Goal: Task Accomplishment & Management: Complete application form

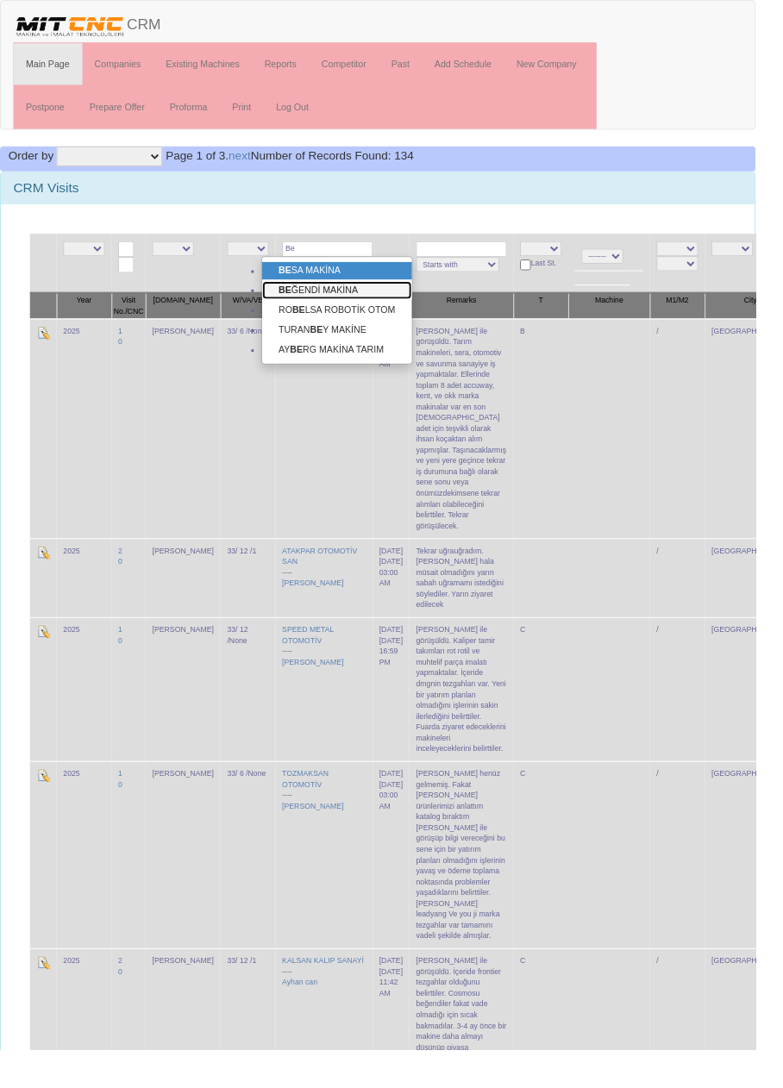
click at [384, 297] on link "BE ĞENDİ MAKİNA" at bounding box center [349, 300] width 155 height 19
type input "BEĞENDİ MAKİNA"
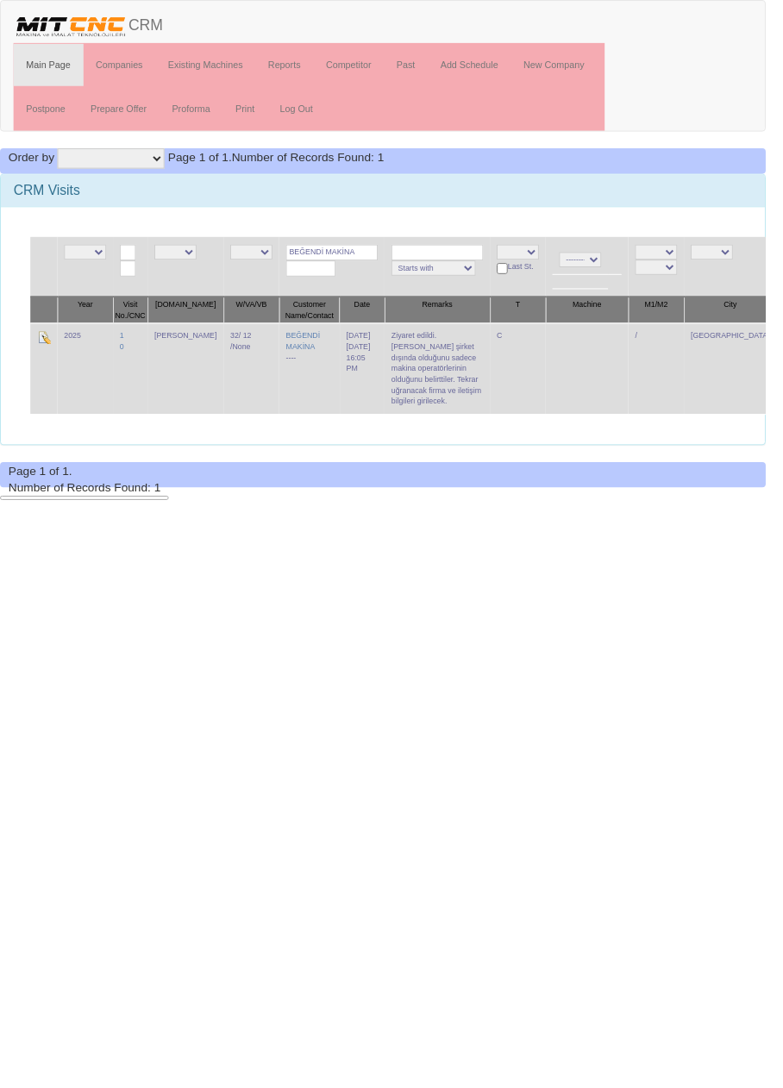
click at [354, 257] on input "BEĞENDİ MAKİNA" at bounding box center [339, 258] width 94 height 16
type input "BEĞENDİ"
click at [373, 281] on link "DESTA N KALIP" at bounding box center [340, 281] width 136 height 19
type input "DESTAN KALIP"
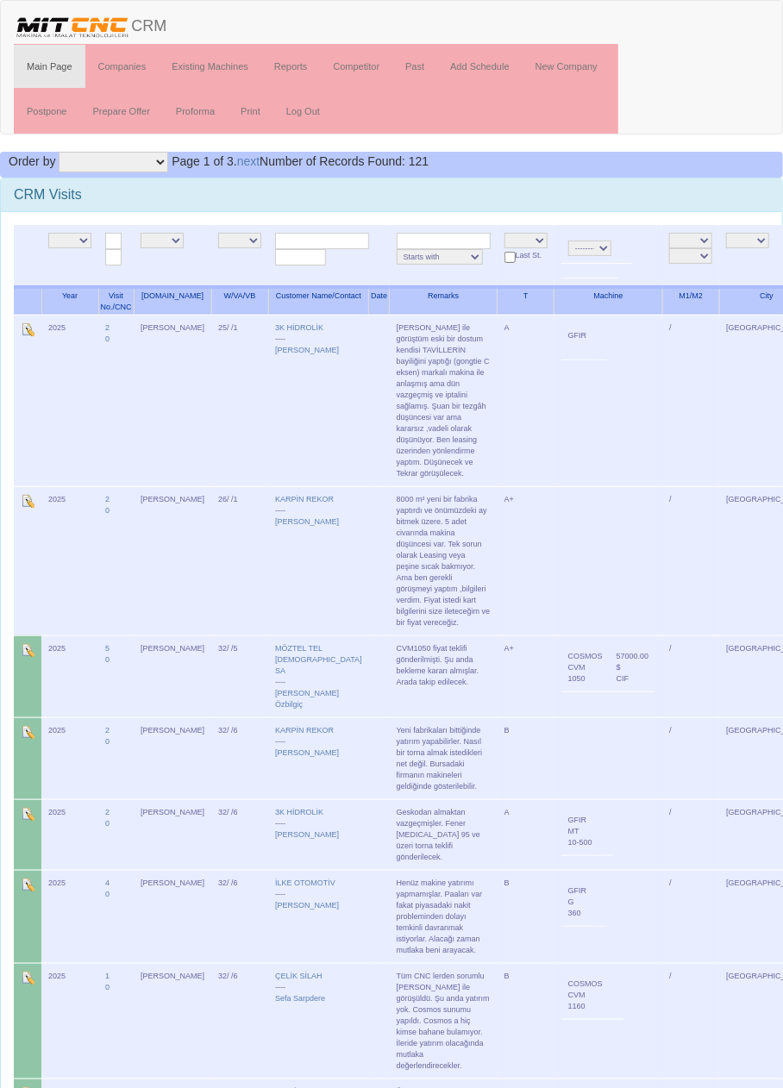
click at [406, 235] on input "text" at bounding box center [444, 241] width 94 height 16
click at [315, 241] on input "text" at bounding box center [322, 241] width 94 height 16
click at [356, 254] on link "DEST AN KALIP" at bounding box center [322, 263] width 136 height 19
type input "DESTAN KALIP"
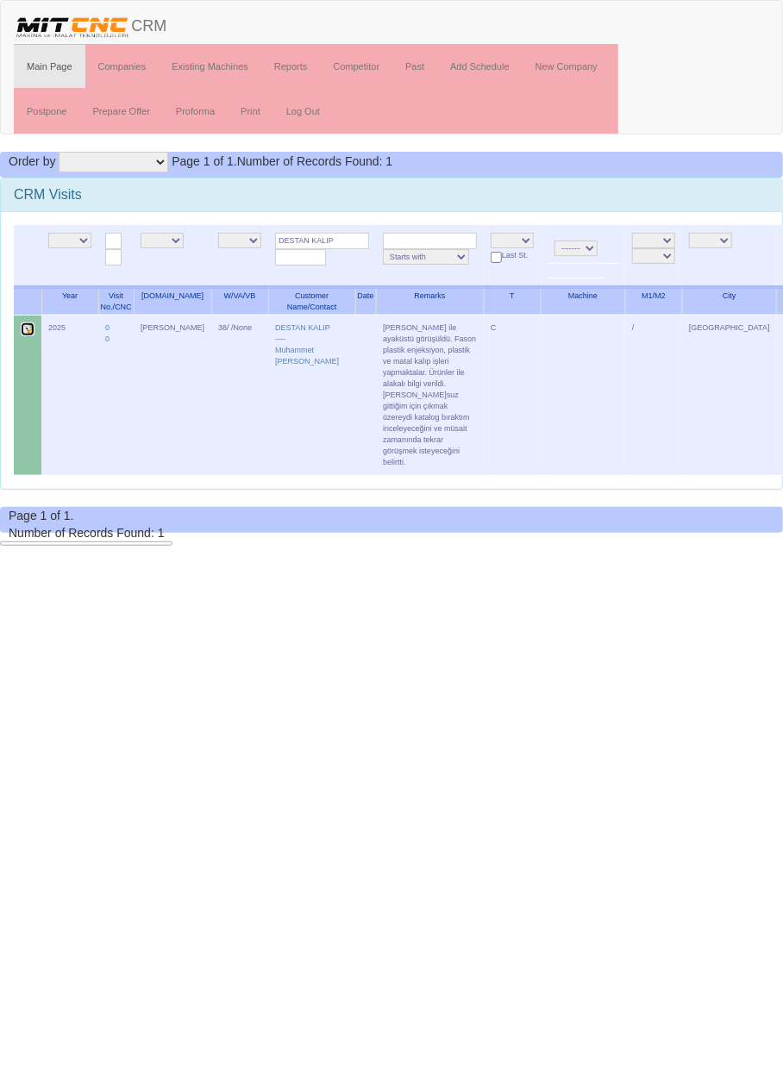
click at [24, 331] on img at bounding box center [28, 329] width 14 height 14
click at [425, 67] on link "Past" at bounding box center [414, 66] width 45 height 43
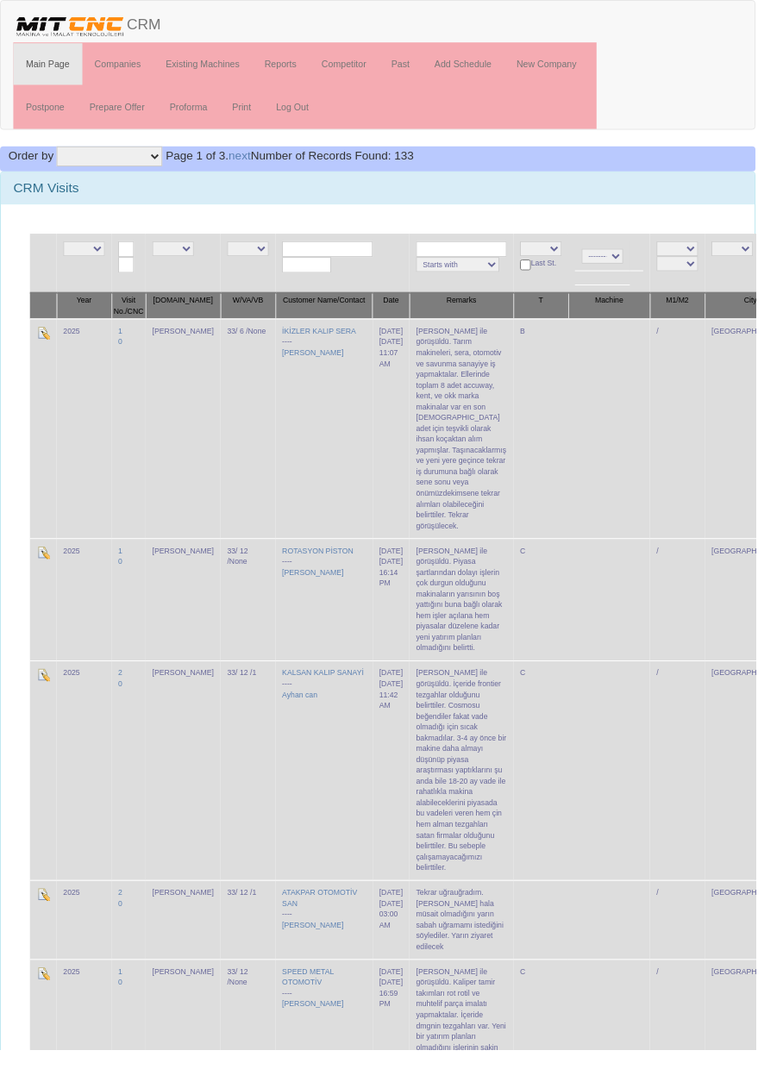
click at [329, 255] on input "text" at bounding box center [339, 258] width 94 height 16
click at [380, 283] on link "DEST AN KALIP" at bounding box center [340, 281] width 136 height 19
type input "DESTAN KALIP"
click at [488, 65] on link "Add Schedule" at bounding box center [479, 66] width 85 height 43
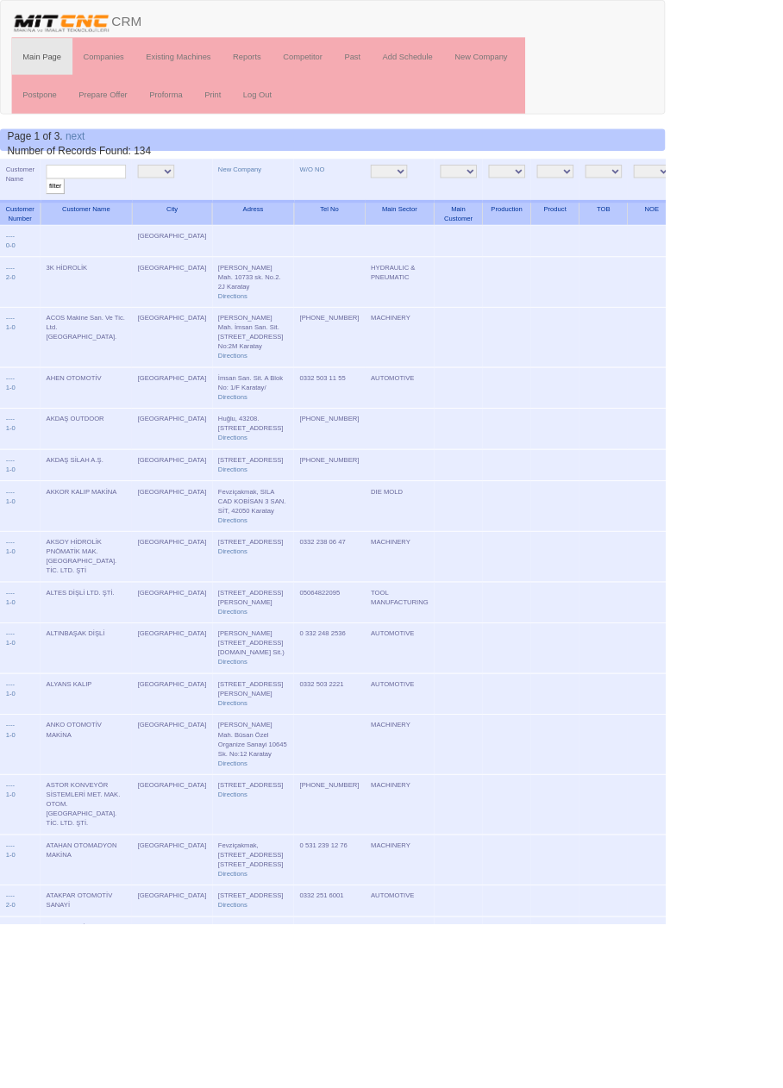
click at [132, 198] on input "text" at bounding box center [101, 202] width 94 height 16
type input "Destan"
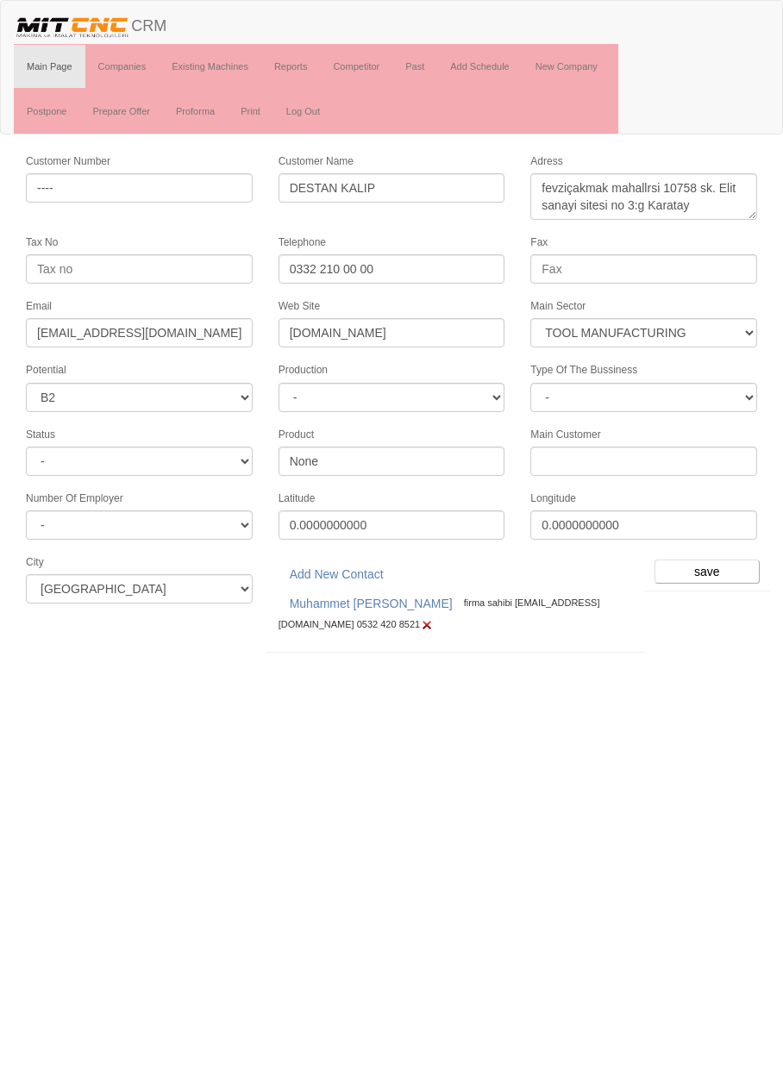
select select "367"
select select "5"
click at [296, 64] on link "Reports" at bounding box center [290, 66] width 59 height 43
click at [493, 66] on link "Add Schedule" at bounding box center [479, 66] width 85 height 43
click at [421, 65] on link "Past" at bounding box center [414, 66] width 45 height 43
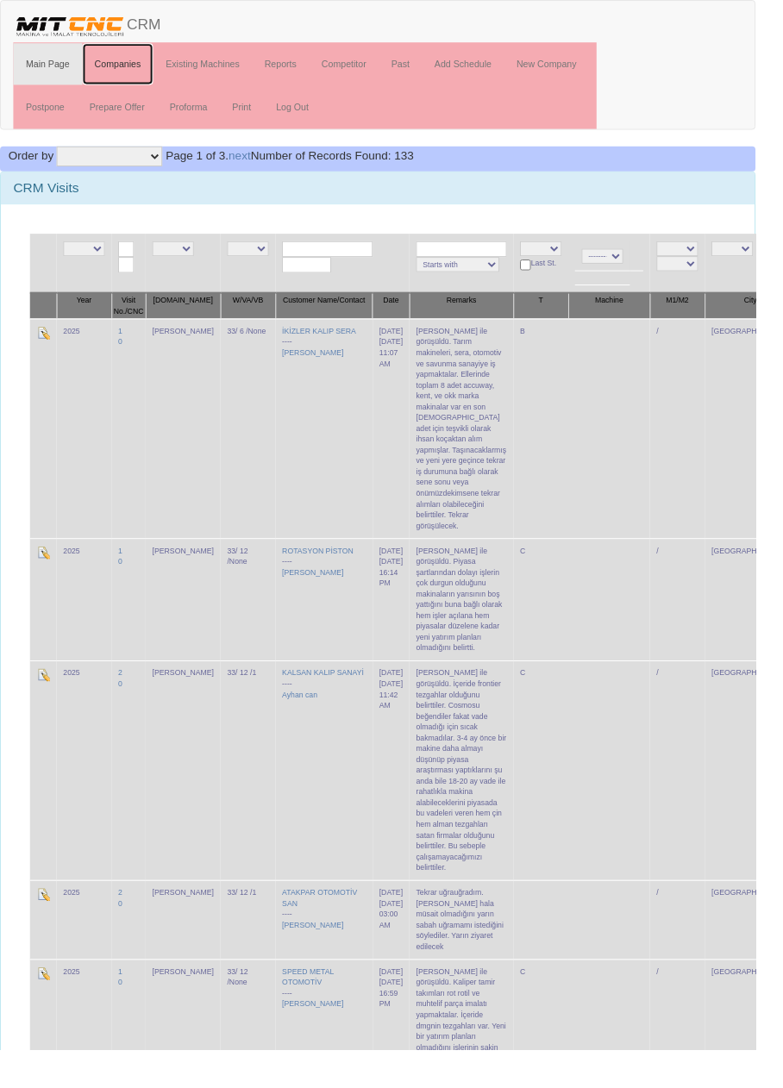
click at [126, 67] on link "Companies" at bounding box center [122, 66] width 74 height 43
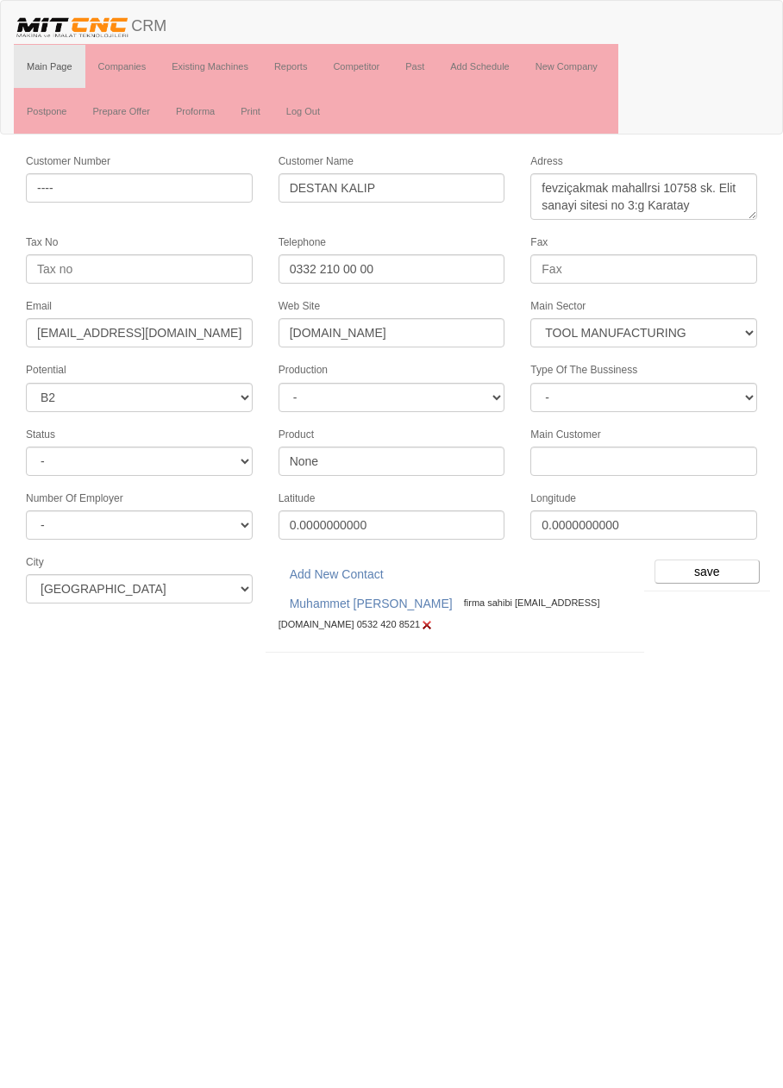
select select "367"
select select "5"
click at [719, 561] on input "save" at bounding box center [706, 572] width 105 height 24
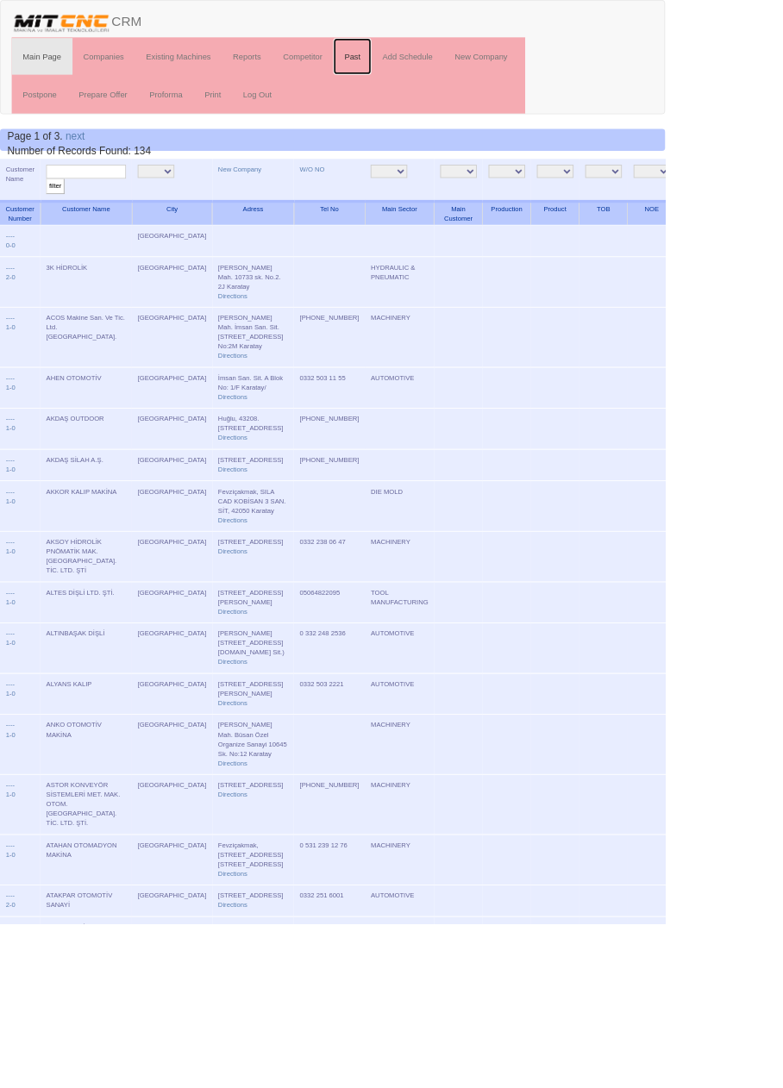
click at [419, 65] on link "Past" at bounding box center [414, 66] width 45 height 43
click at [257, 201] on link "New Company" at bounding box center [282, 199] width 51 height 9
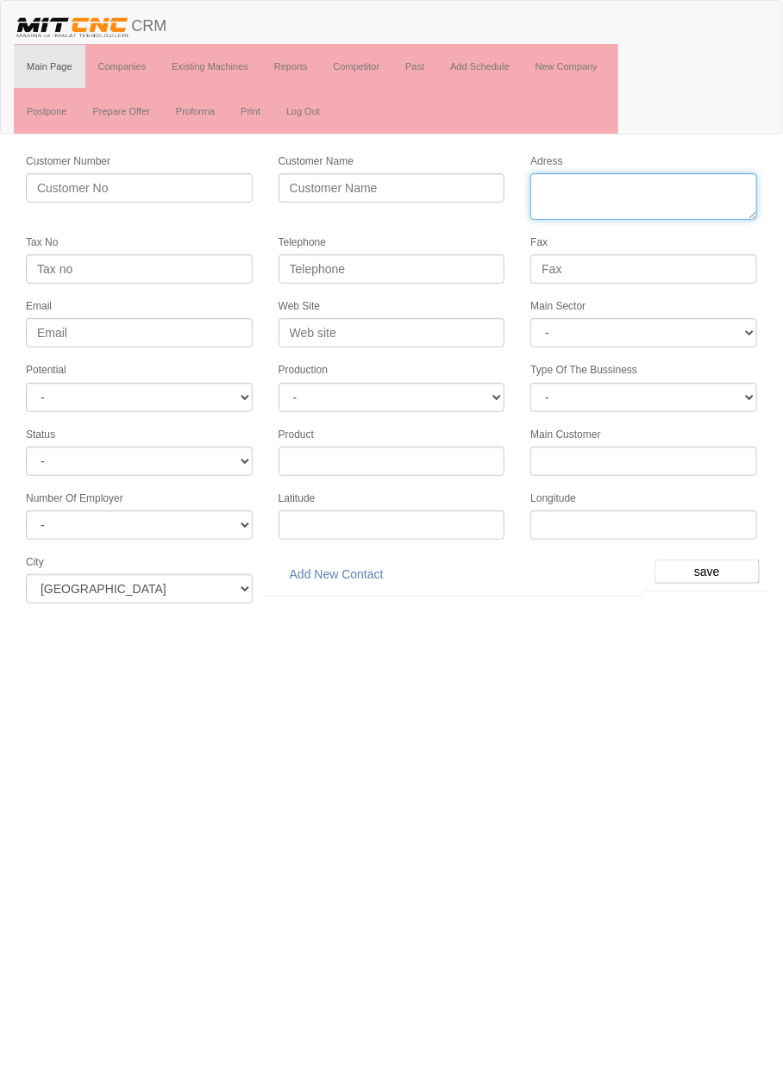
paste textarea "Fevzi Çakmak Mah. 10756 Sk. No:2/l"
click at [542, 202] on textarea "Adress" at bounding box center [643, 196] width 227 height 47
type textarea "Fevzi Çakmak Mah. 10756 Sk. No:2/l"
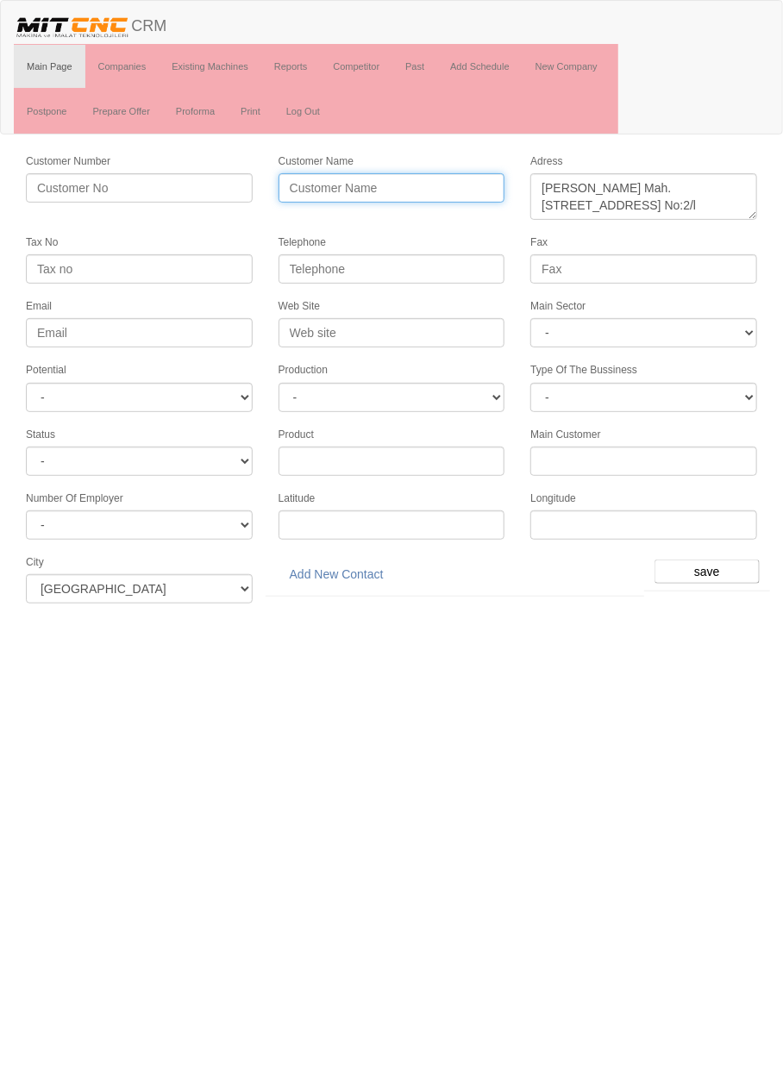
click at [421, 181] on input "Customer Name" at bounding box center [392, 187] width 227 height 29
type input "HÜSEYİN KOÇ OTOMOTİV"
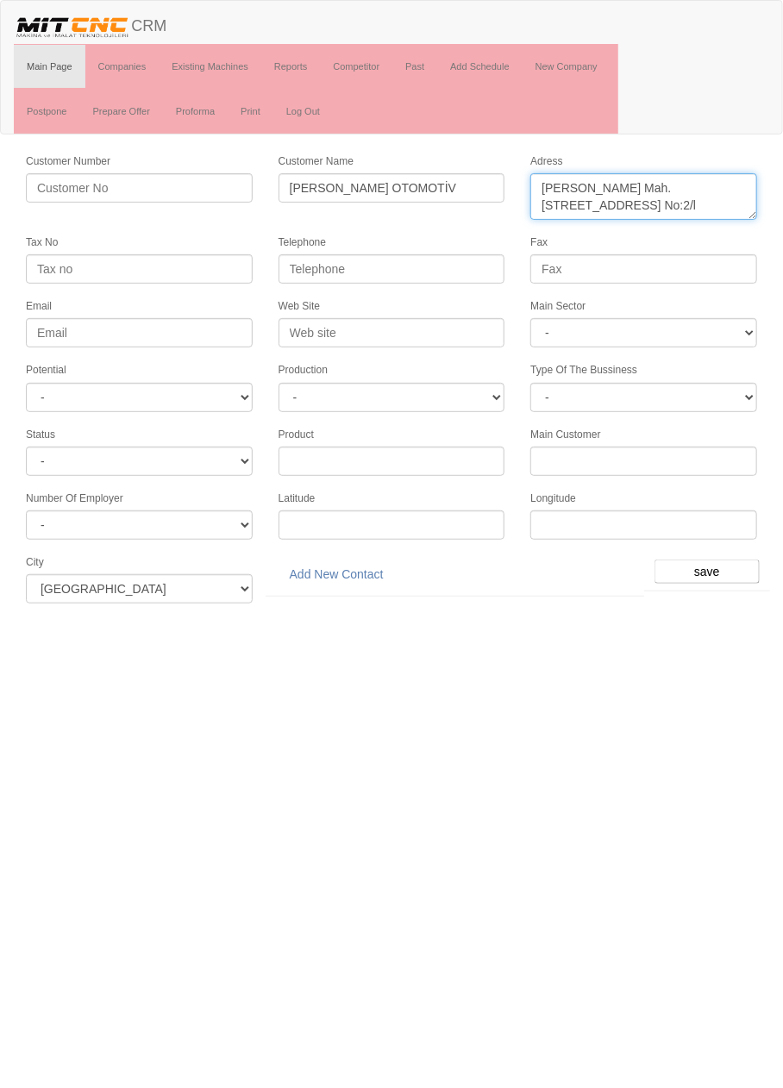
click at [670, 184] on textarea "Adress" at bounding box center [643, 196] width 227 height 47
click at [726, 187] on textarea "Adress" at bounding box center [643, 196] width 227 height 47
click at [735, 187] on textarea "Adress" at bounding box center [643, 196] width 227 height 47
click at [733, 183] on textarea "Adress" at bounding box center [643, 196] width 227 height 47
paste textarea "EVZİ ÇAKMAK MAH. İMSAN SANAYİ SİTESİ 10756 SOKAK 2L KARATAY"
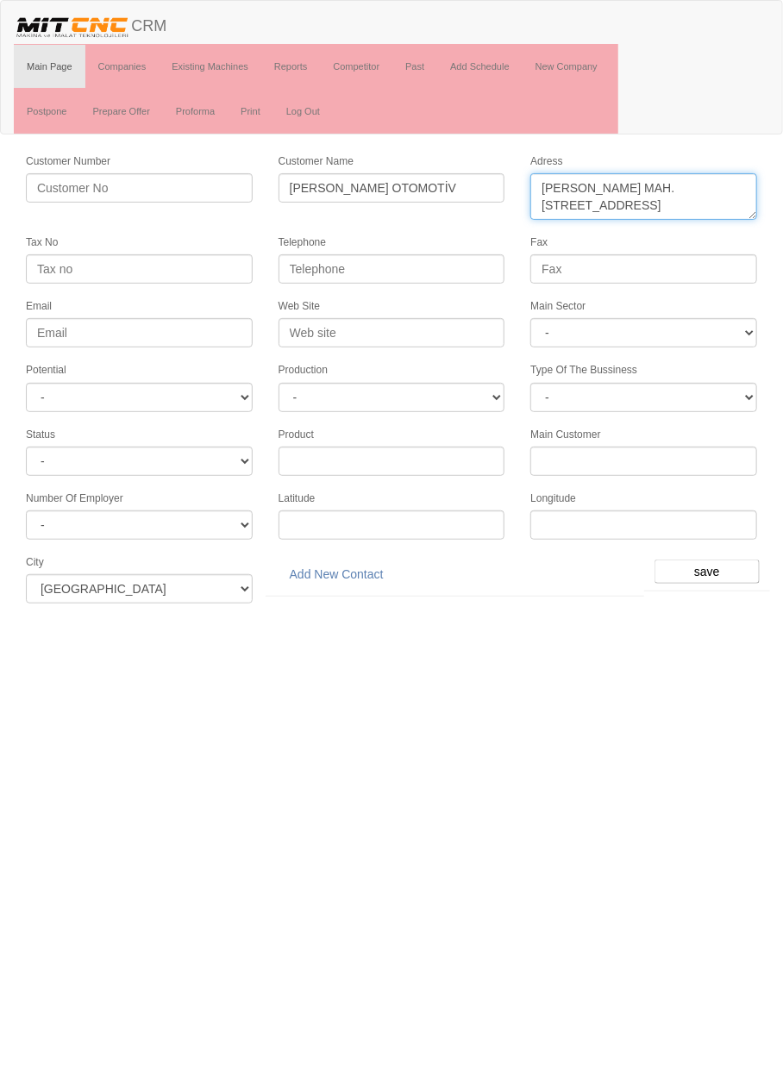
type textarea "FEVZİ ÇAKMAK MAH. İMSAN SANAYİ SİTESİ 10756 SOKAK 2L KARATAY"
click at [449, 270] on input "Telephone" at bounding box center [392, 268] width 227 height 29
paste input "+903323427367"
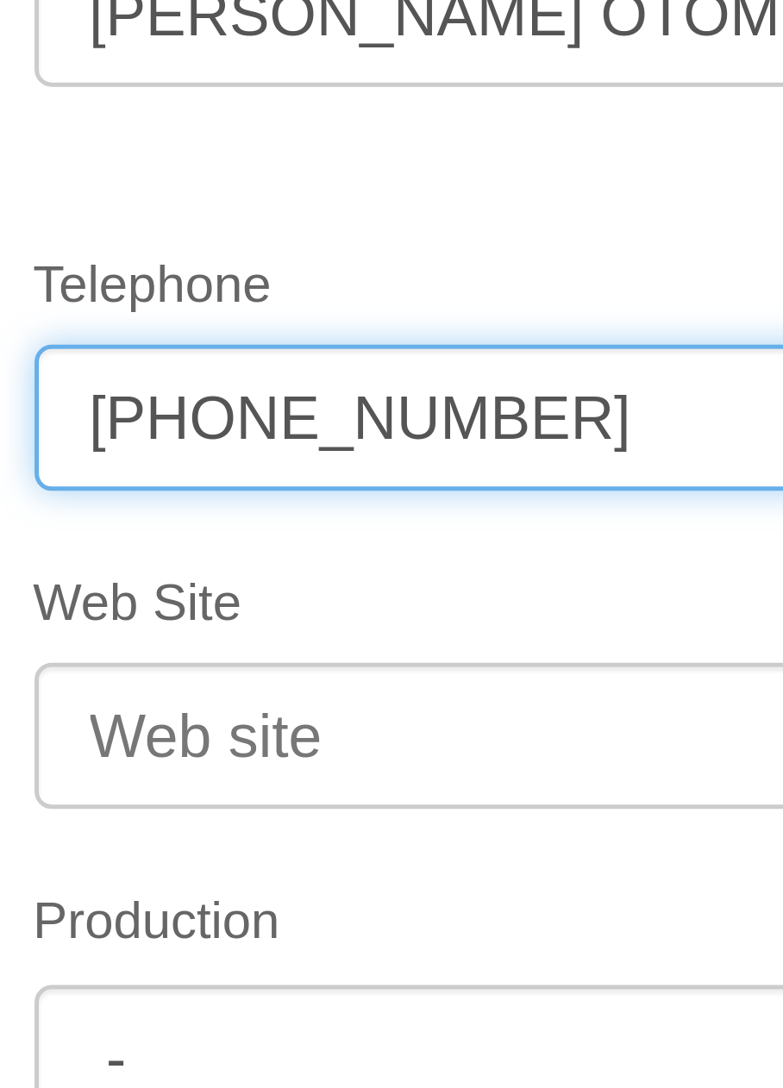
click at [303, 265] on input "+903323427367" at bounding box center [392, 268] width 227 height 29
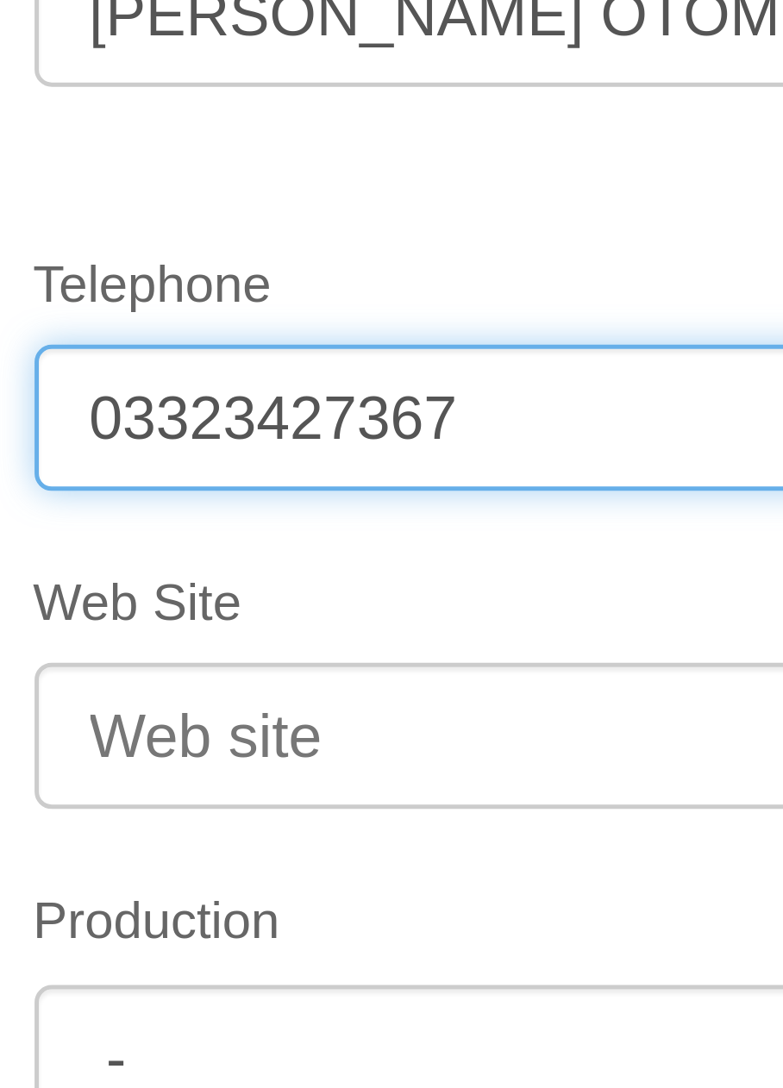
click at [317, 261] on input "03323427367" at bounding box center [392, 268] width 227 height 29
click at [341, 262] on input "0332 3427367" at bounding box center [392, 268] width 227 height 29
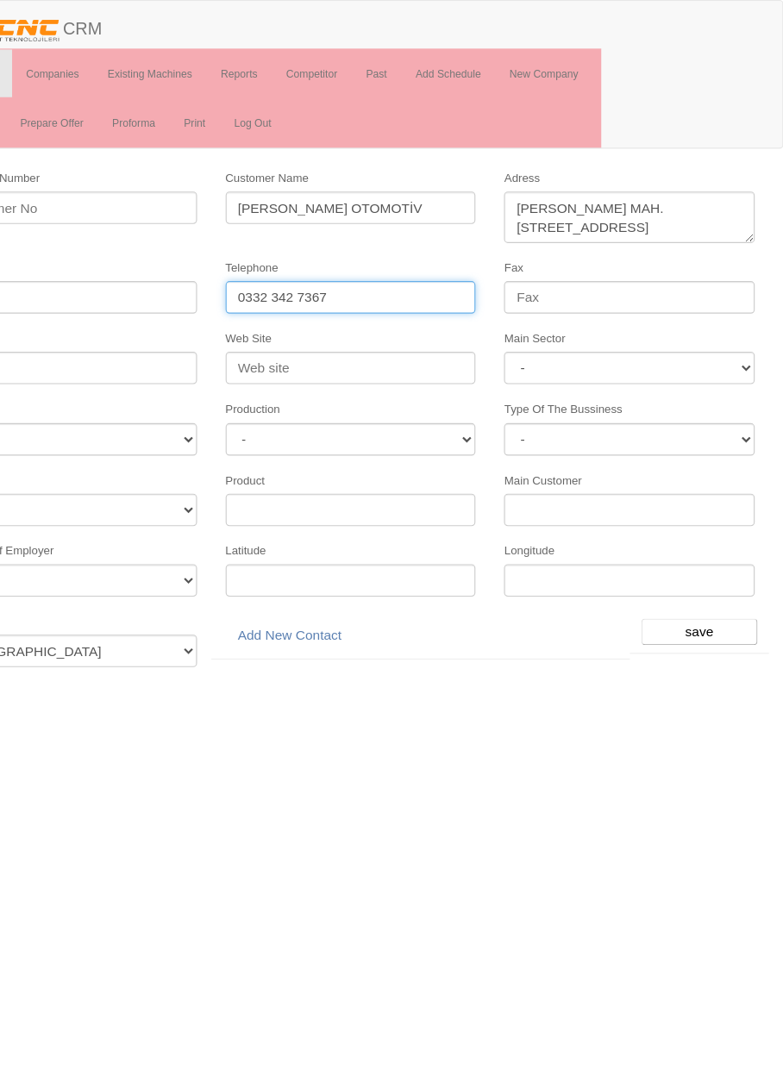
type input "0332 342 7367"
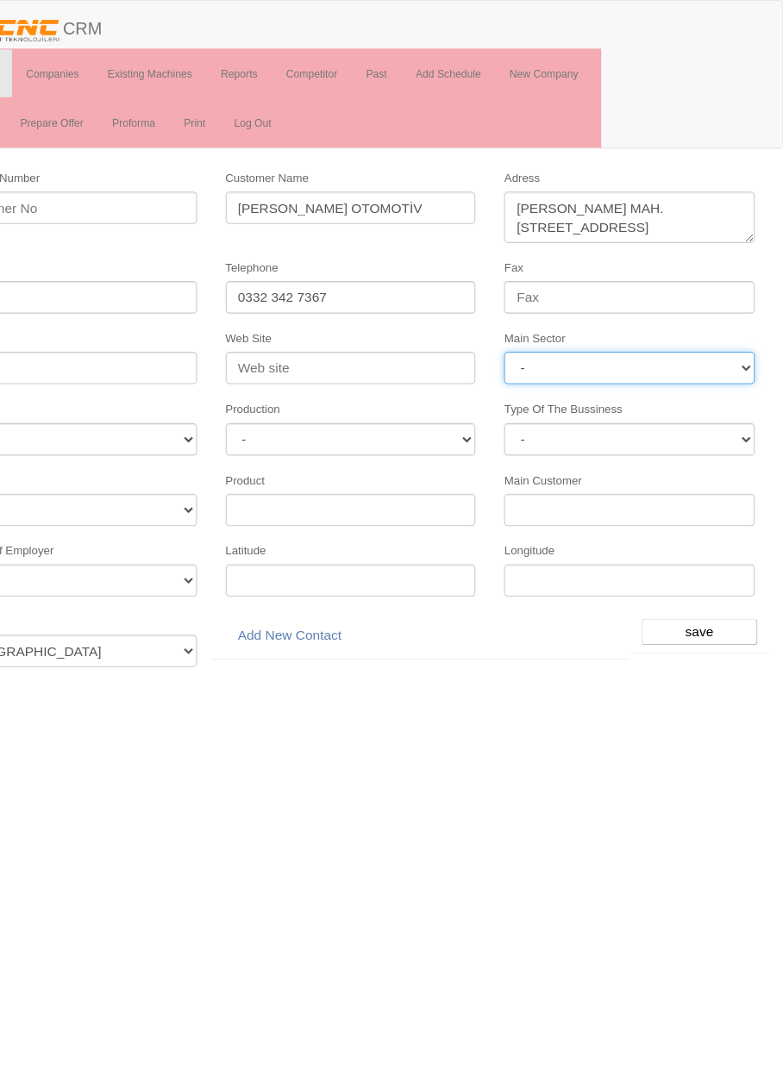
click at [666, 318] on select "- DIE MOLD MACHINERY DEFENCE ELECTRICAL COMPONENTS MEDICAL TOOL MANUFACTURING J…" at bounding box center [643, 332] width 227 height 29
select select "370"
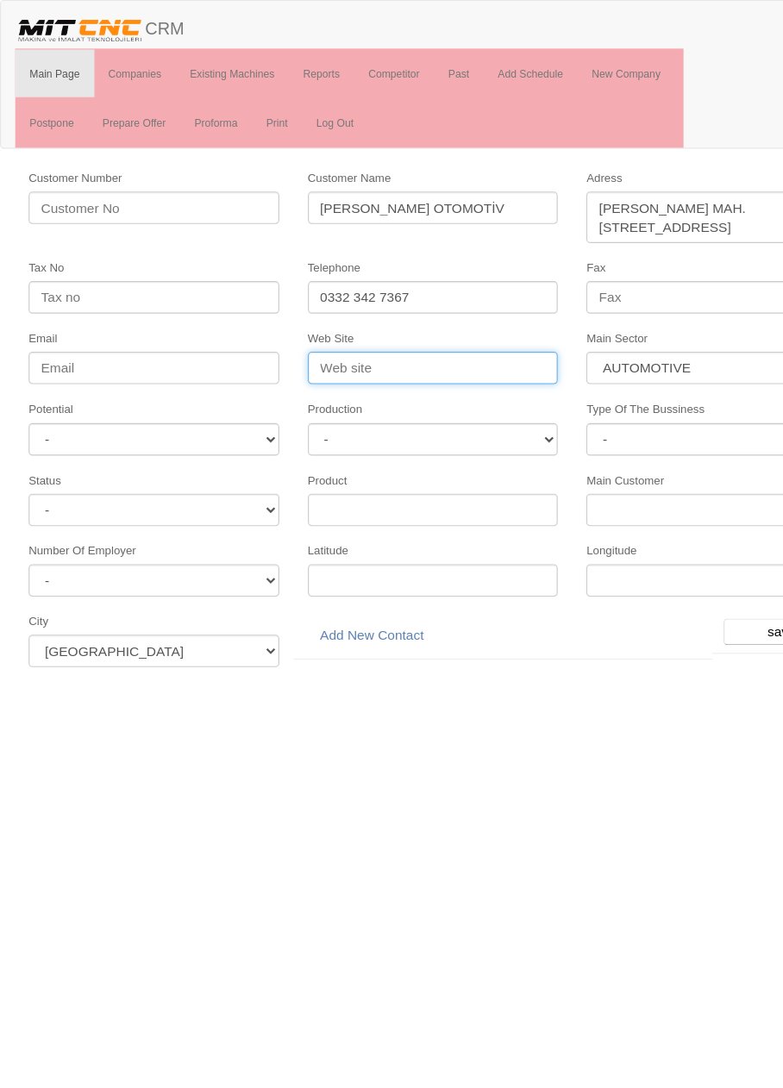
click at [448, 327] on input "Web Site" at bounding box center [392, 332] width 227 height 29
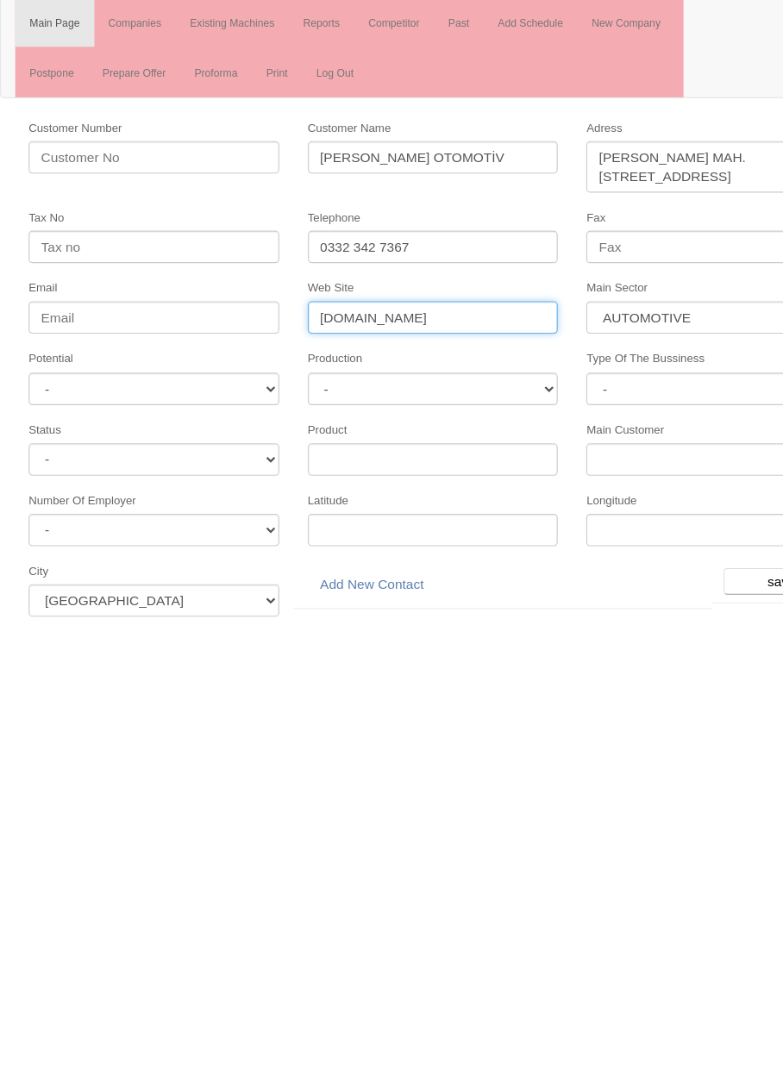
type input "www.huseyinkocotomotiv.com.tr"
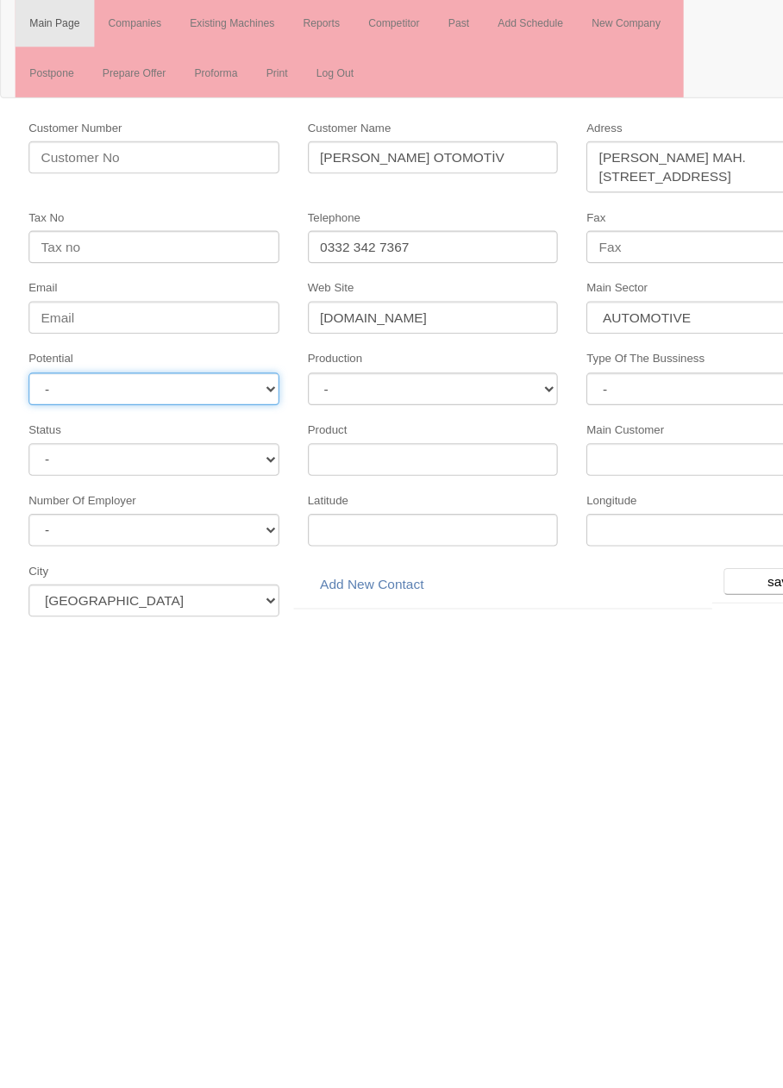
click at [42, 400] on select "- A1 A2 A3 B1 B2 B3 C1 C2 C3" at bounding box center [139, 397] width 227 height 29
select select "6"
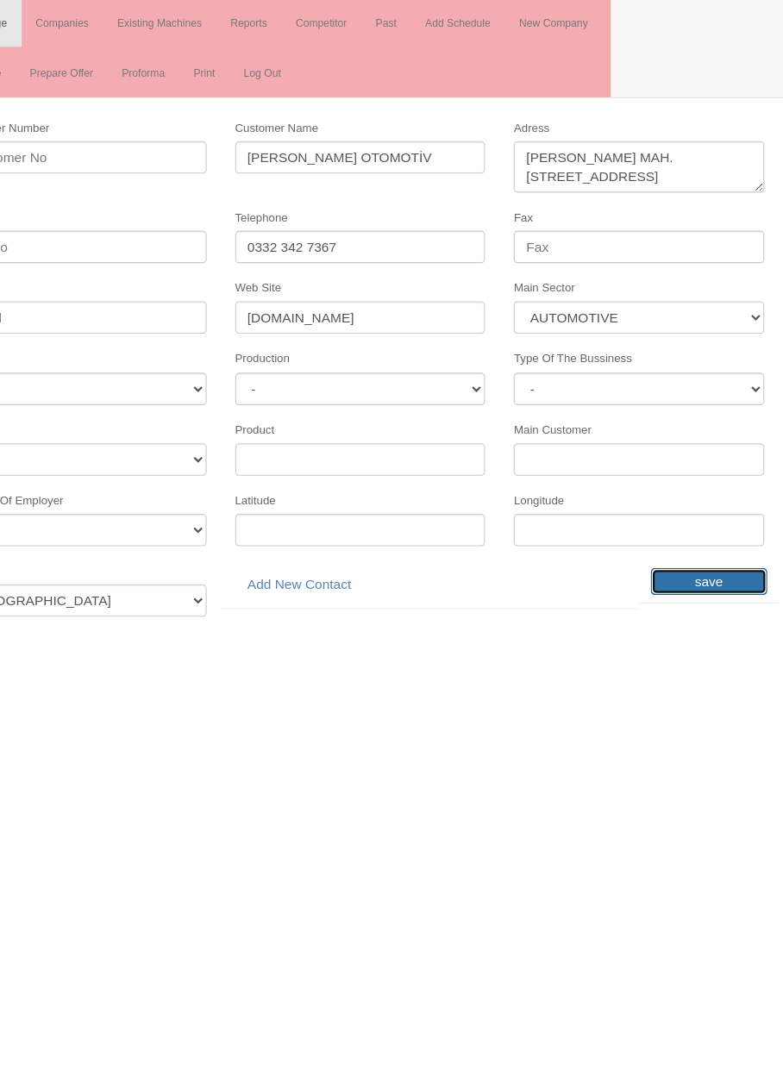
click at [714, 560] on input "save" at bounding box center [706, 572] width 105 height 24
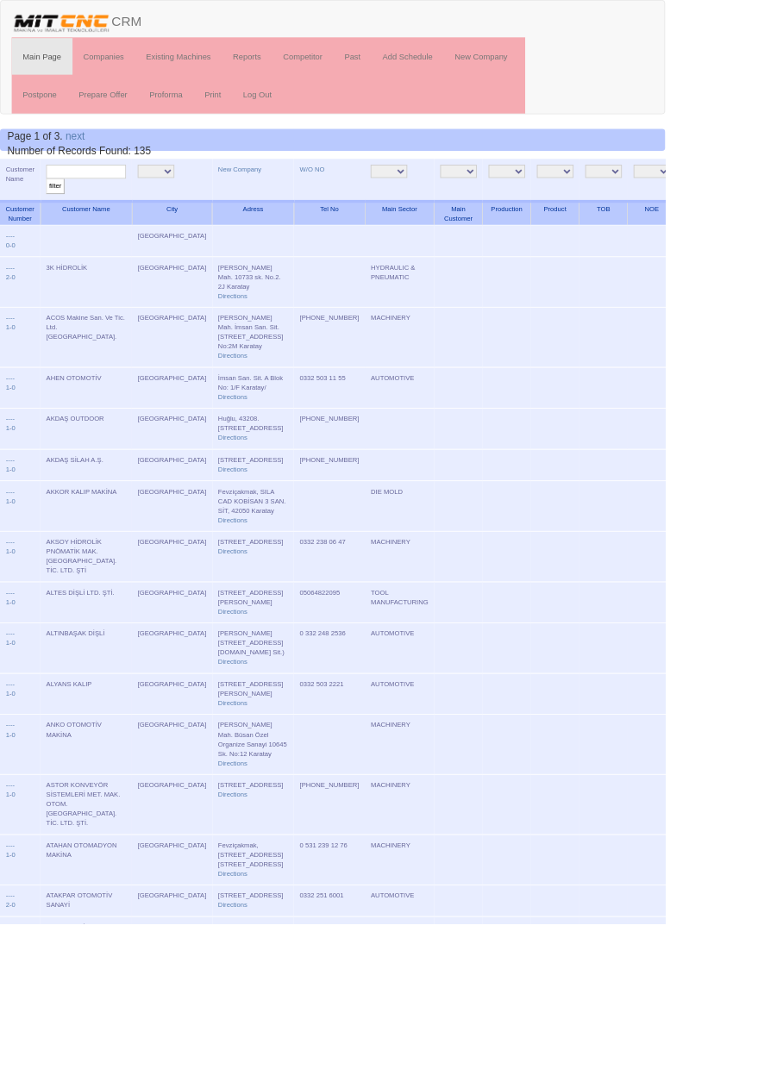
click at [128, 201] on input "text" at bounding box center [101, 202] width 94 height 16
type input "Hüseyin"
click at [54, 210] on input "filter" at bounding box center [65, 219] width 22 height 18
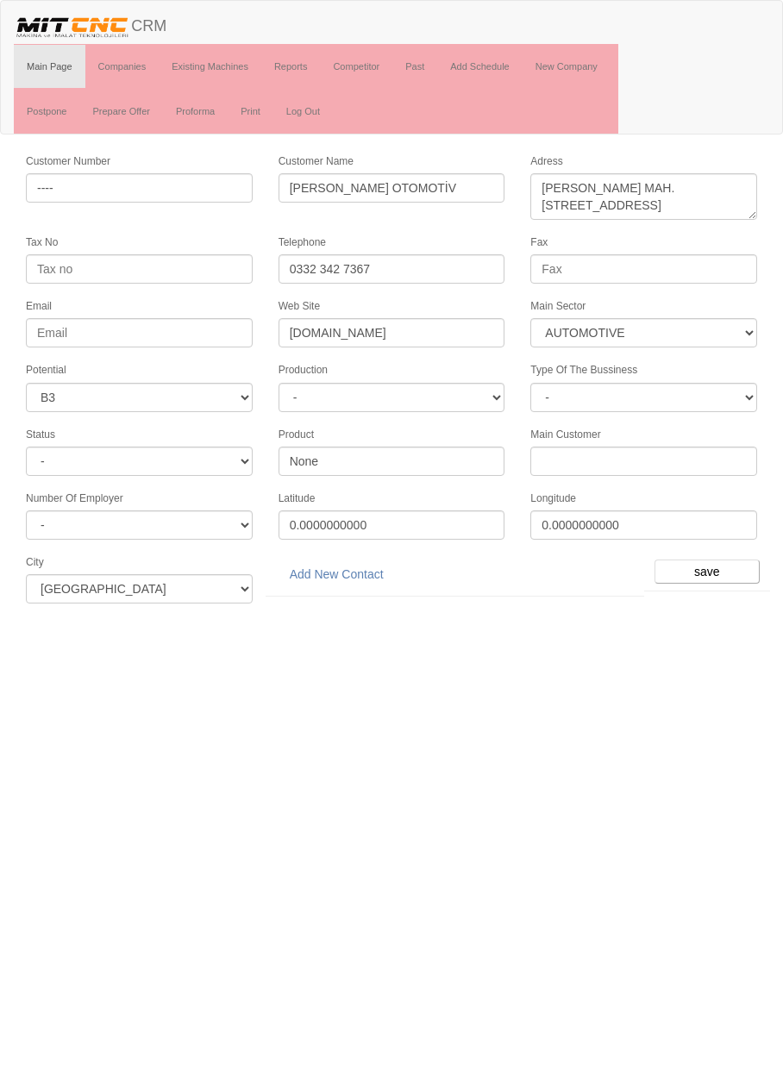
select select "370"
select select "6"
click at [367, 560] on link "Add New Contact" at bounding box center [337, 574] width 116 height 29
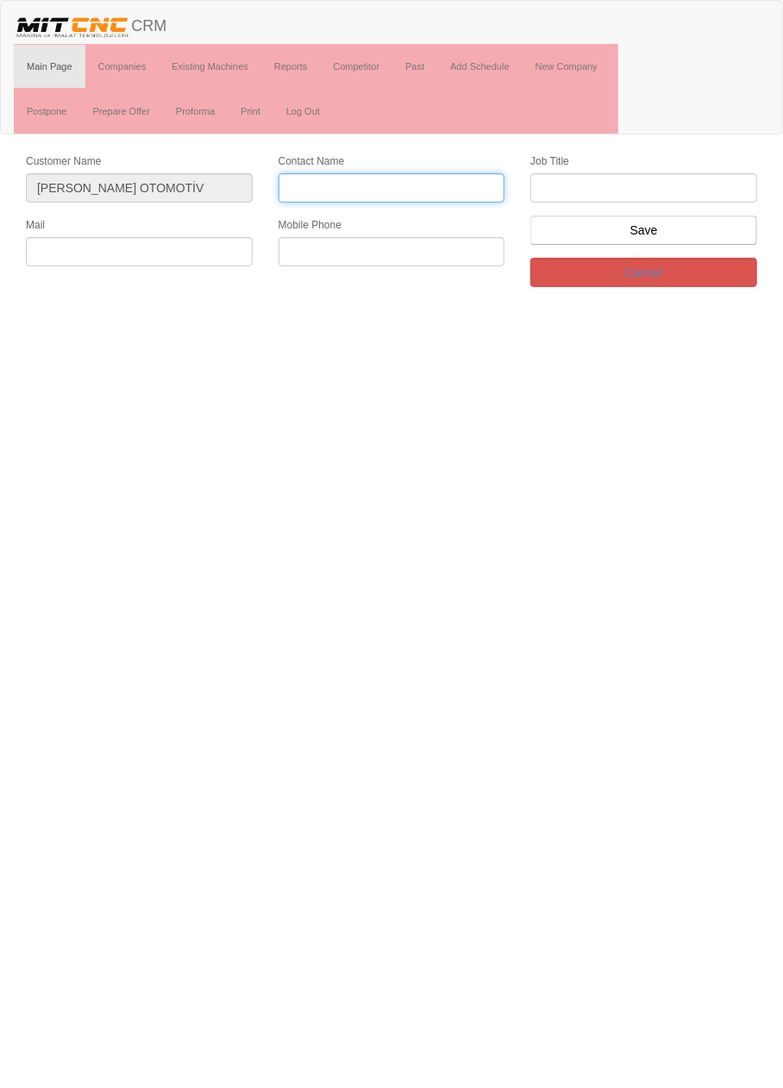
click at [444, 185] on input "Contact Name" at bounding box center [392, 187] width 227 height 29
type input "Emre Koç"
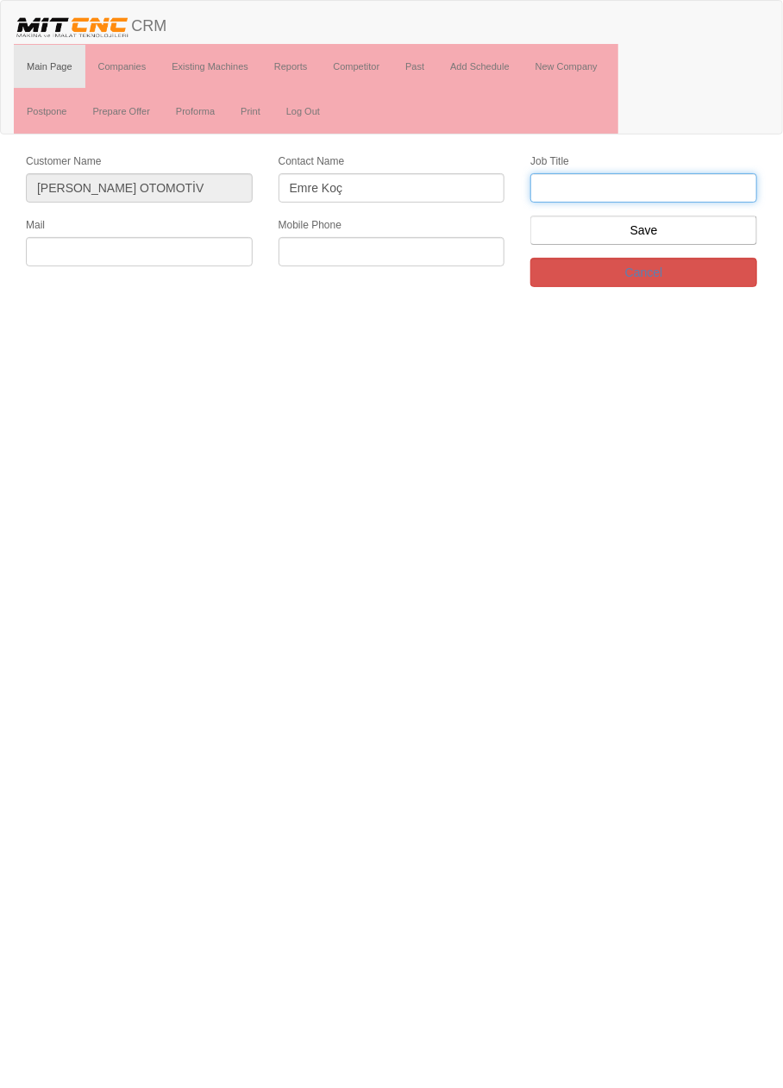
click at [694, 173] on input "text" at bounding box center [643, 187] width 227 height 29
type input "genel müdür"
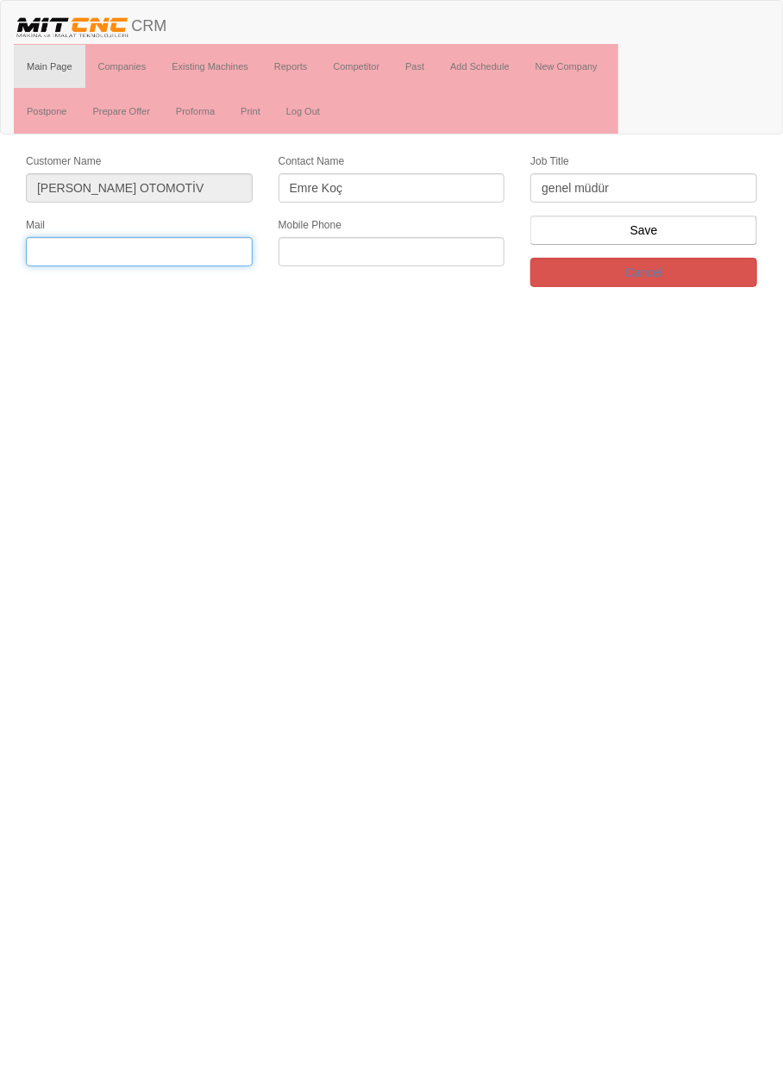
click at [163, 250] on input "text" at bounding box center [139, 251] width 227 height 29
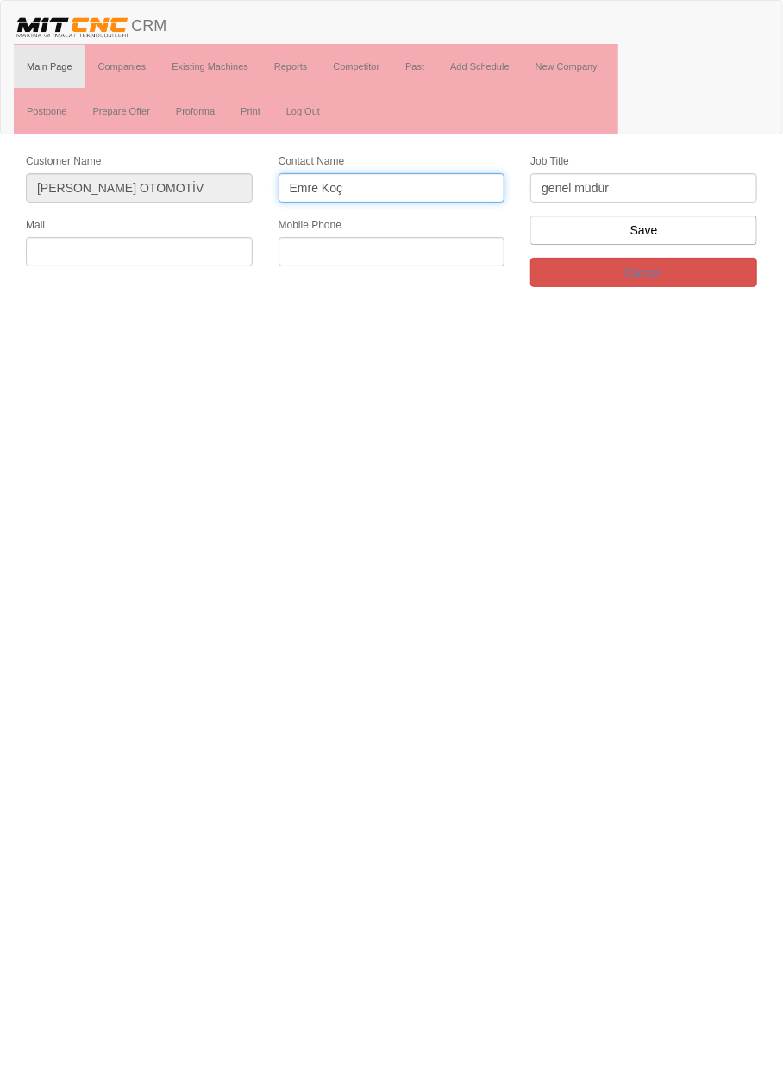
click at [316, 181] on input "Emre Koç" at bounding box center [392, 187] width 227 height 29
type input "Enes Koç"
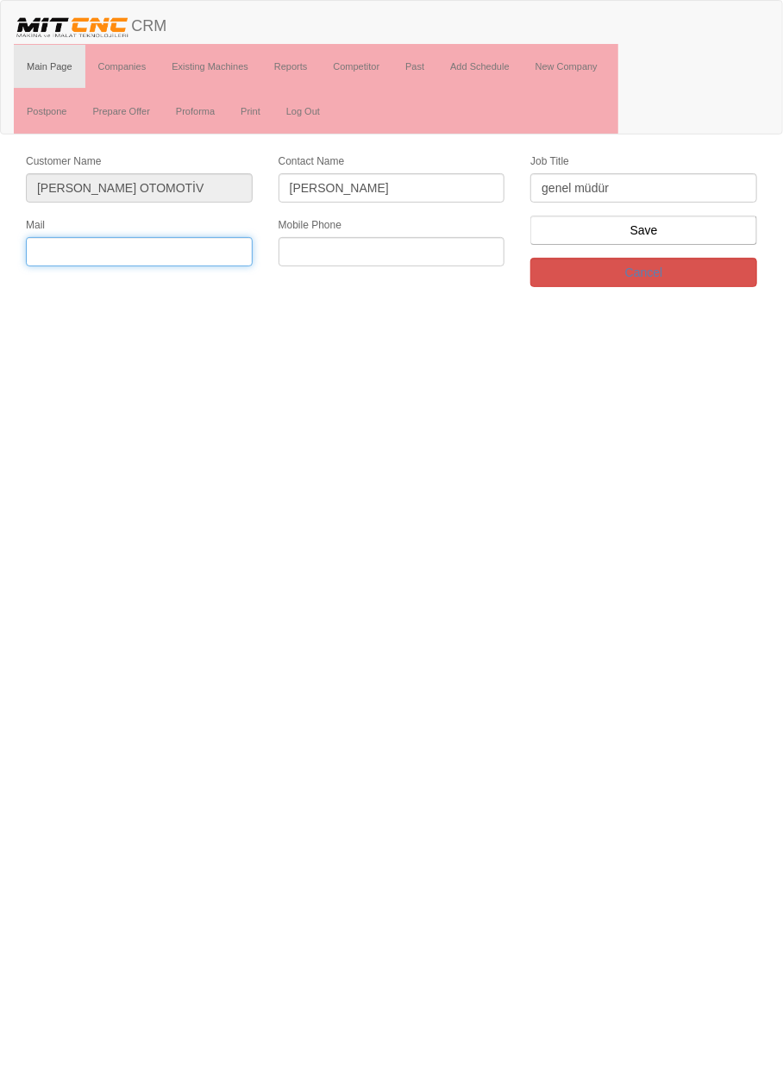
paste input "h.eneskoc@gmail.com"
type input "h.eneskoc@gmail.com"
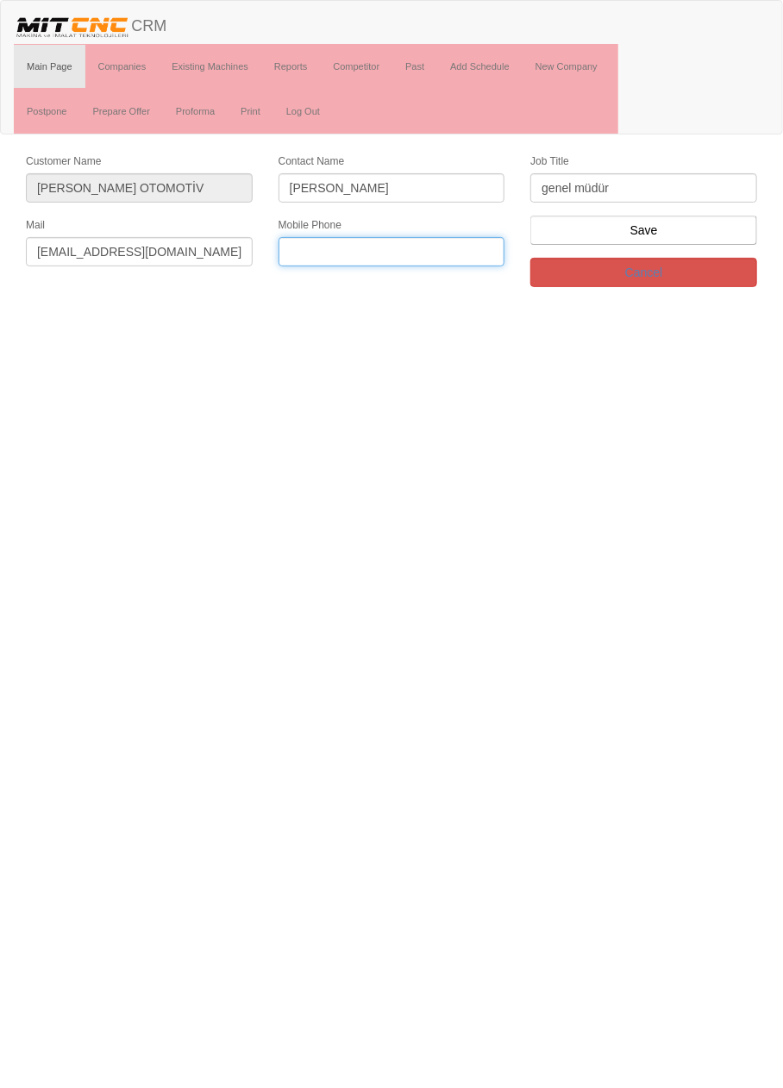
click at [464, 253] on input "text" at bounding box center [392, 251] width 227 height 29
paste input "+905322549301"
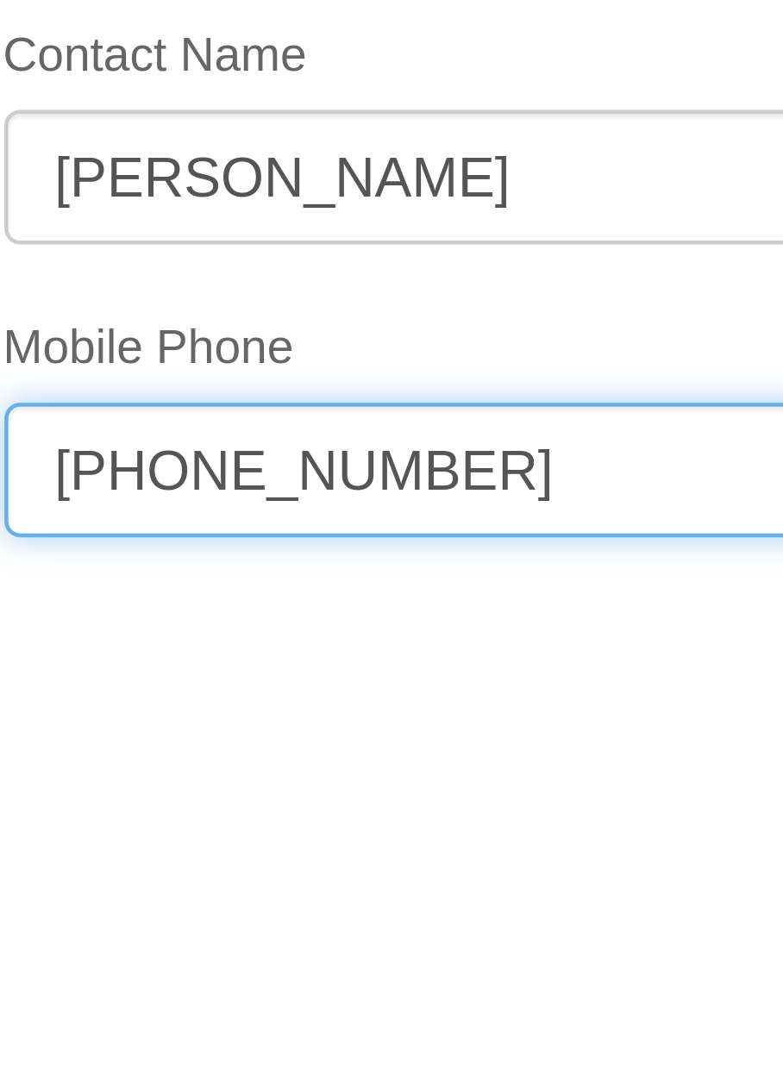
click at [350, 243] on input "+905322549301" at bounding box center [392, 251] width 227 height 29
click at [331, 244] on input "+90532254 9301" at bounding box center [392, 251] width 227 height 29
click at [304, 243] on input "+90532 254 9301" at bounding box center [392, 251] width 227 height 29
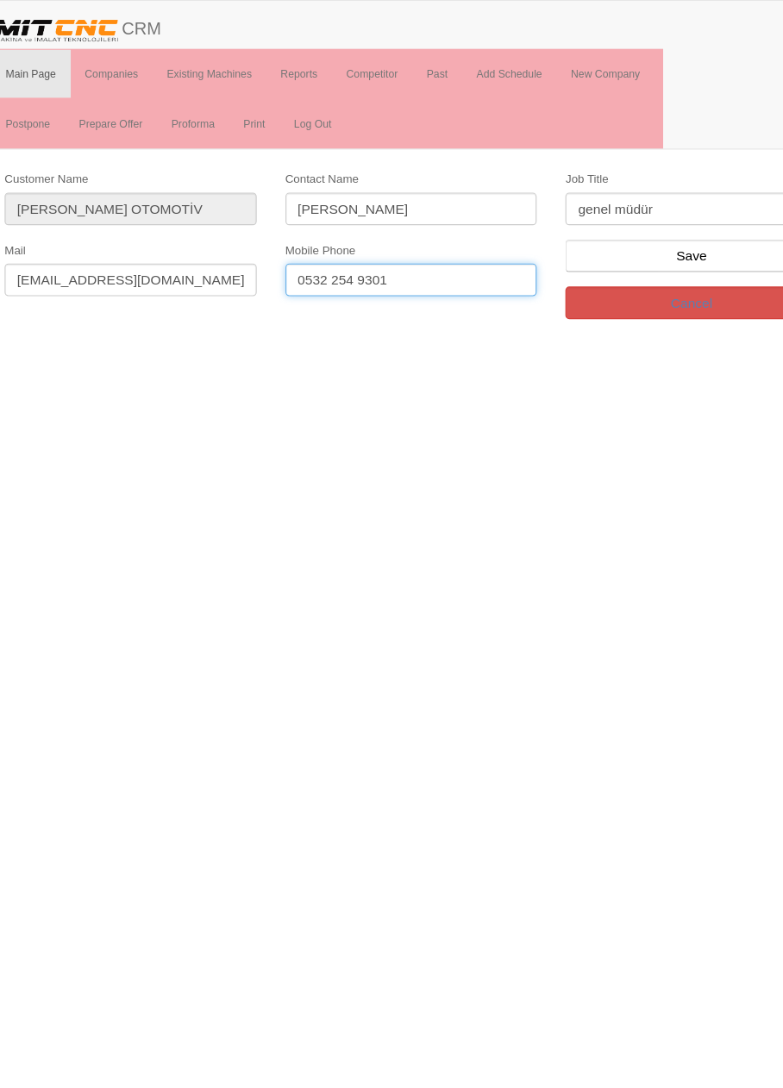
type input "0532 254 9301"
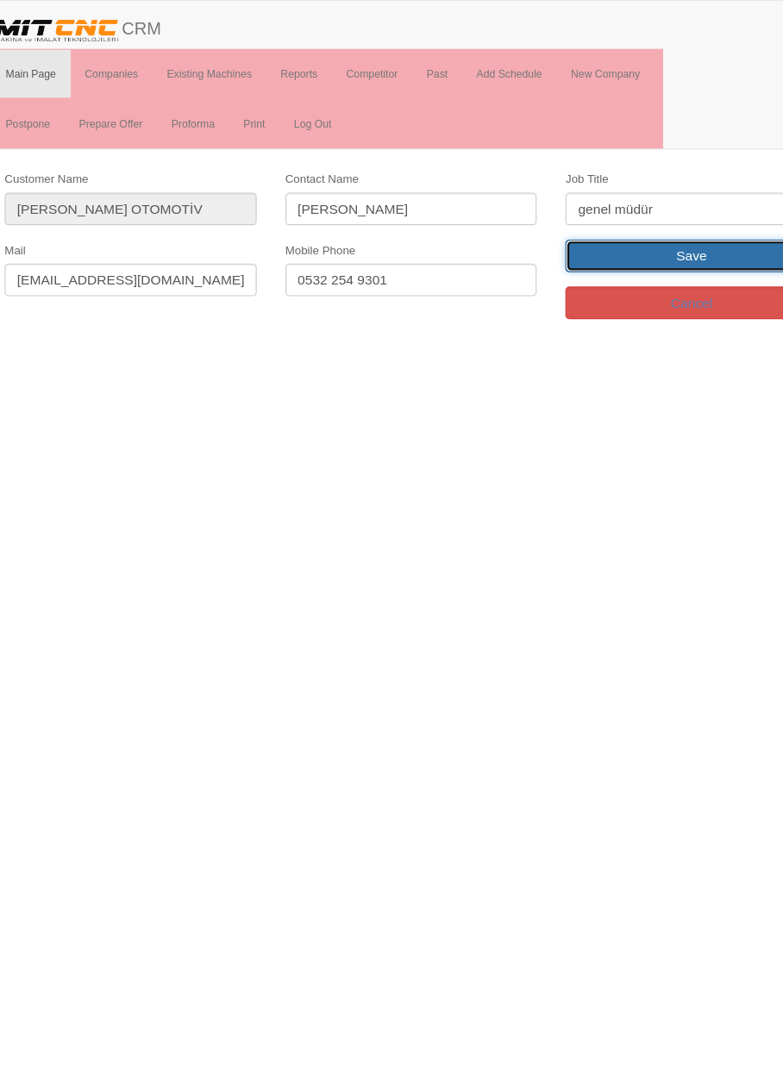
click at [677, 226] on input "Save" at bounding box center [643, 230] width 227 height 29
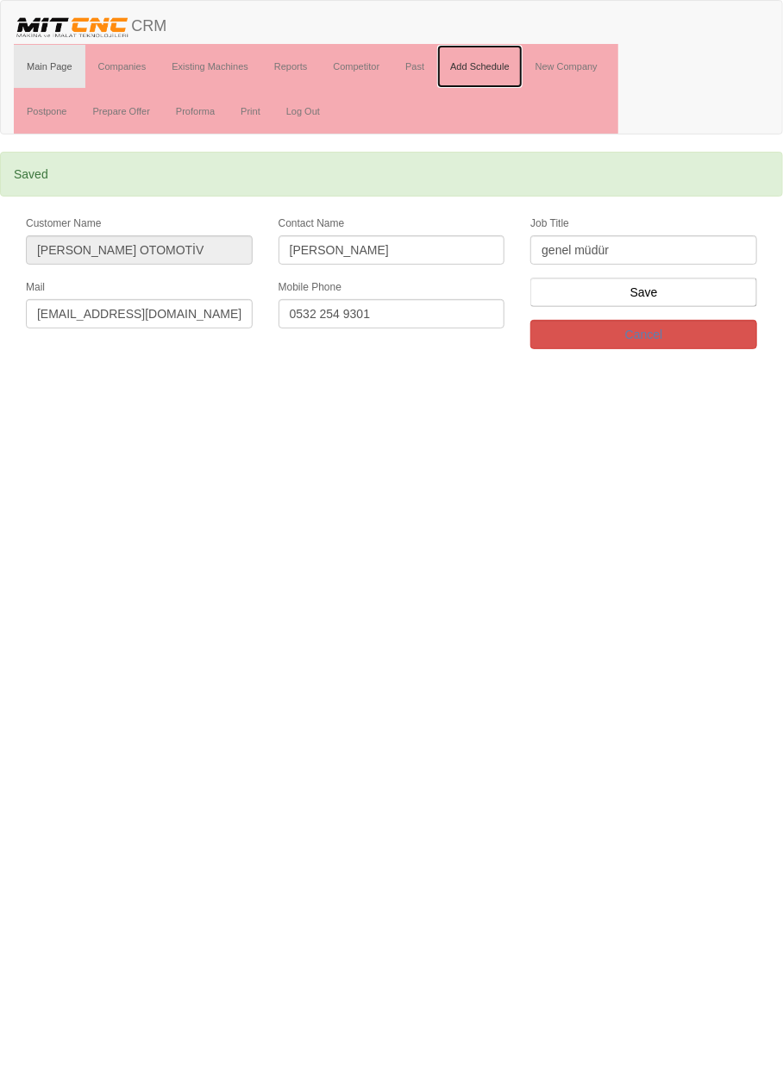
click at [498, 65] on link "Add Schedule" at bounding box center [479, 66] width 85 height 43
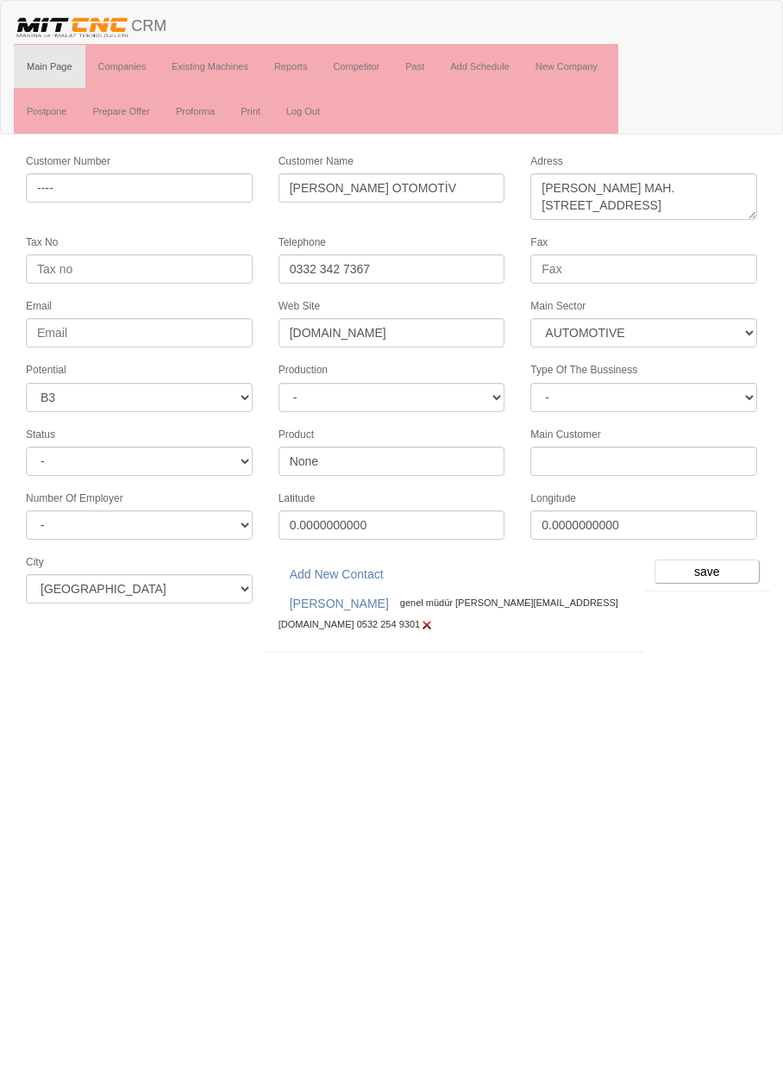
select select "370"
select select "6"
click at [716, 560] on input "save" at bounding box center [706, 572] width 105 height 24
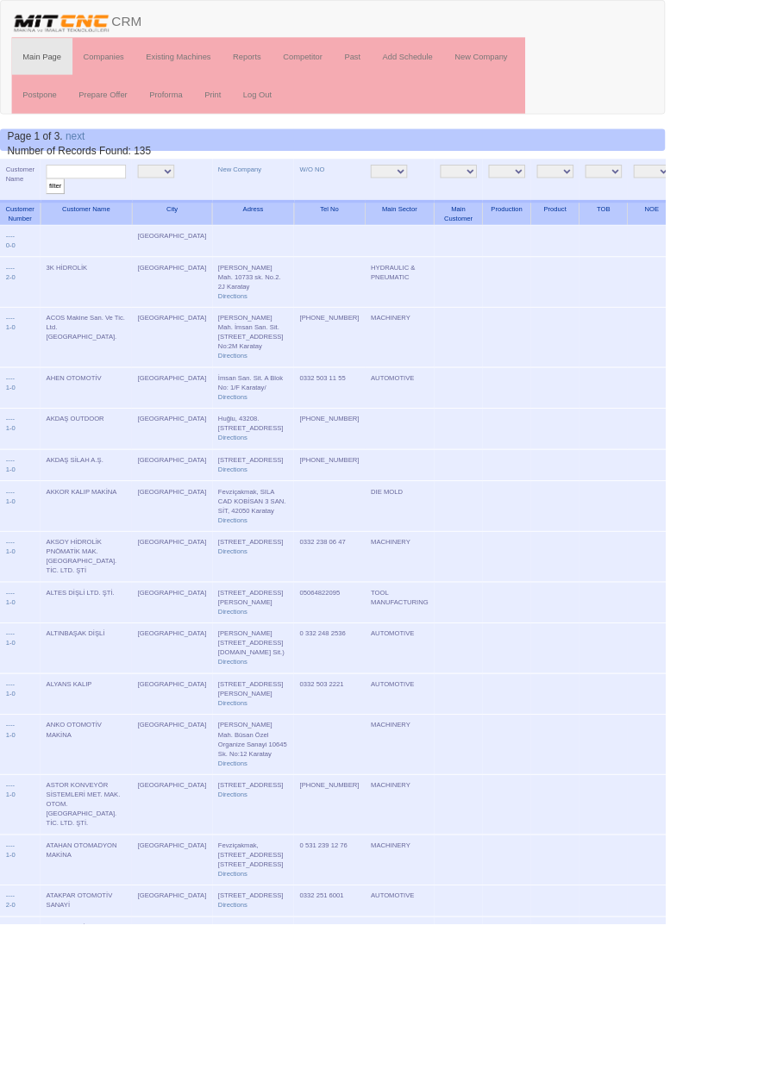
click at [166, 274] on td "[GEOGRAPHIC_DATA]" at bounding box center [202, 284] width 95 height 37
click at [257, 197] on link "New Company" at bounding box center [282, 199] width 51 height 9
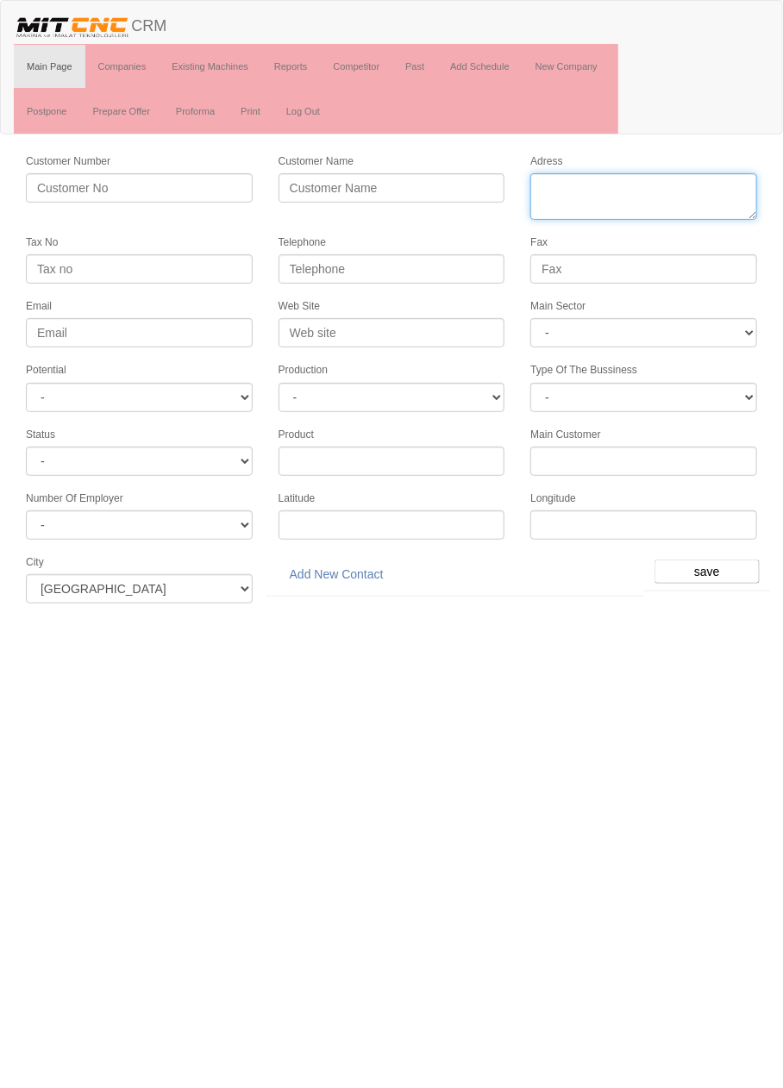
click at [643, 193] on textarea "Adress" at bounding box center [643, 196] width 227 height 47
paste textarea "[PERSON_NAME][STREET_ADDRESS][PERSON_NAME]"
type textarea "[PERSON_NAME][STREET_ADDRESS][PERSON_NAME]"
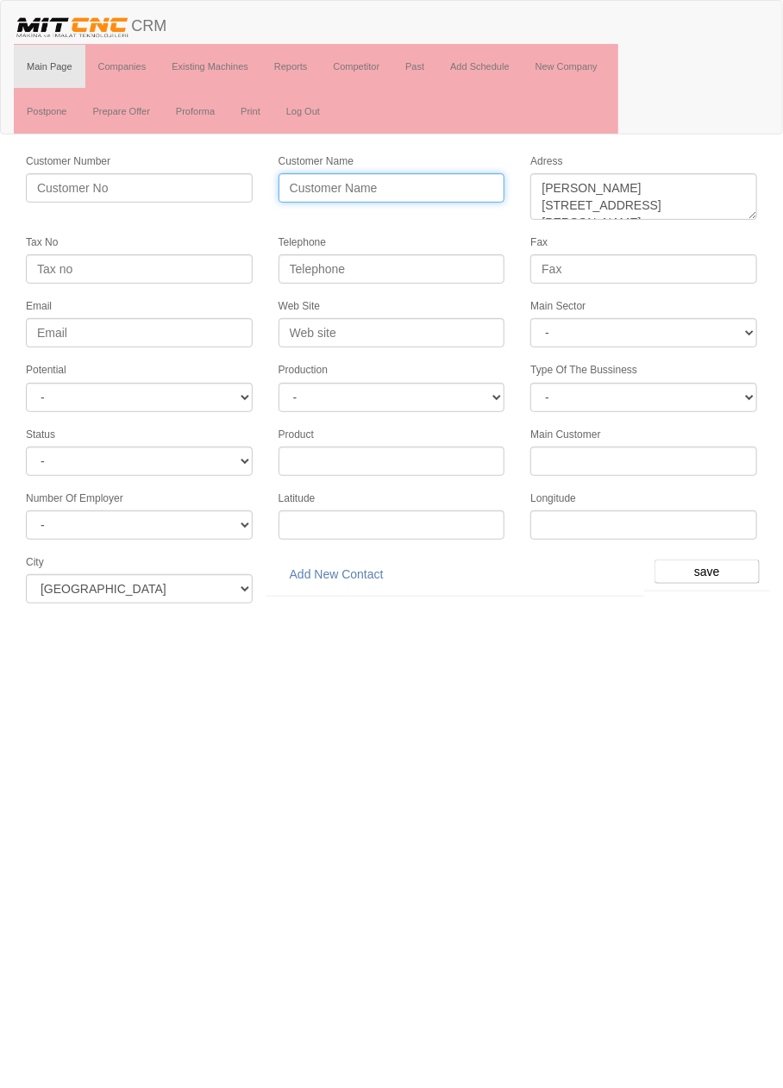
click at [439, 188] on input "Customer Name" at bounding box center [392, 187] width 227 height 29
type input "CERAN KALIP"
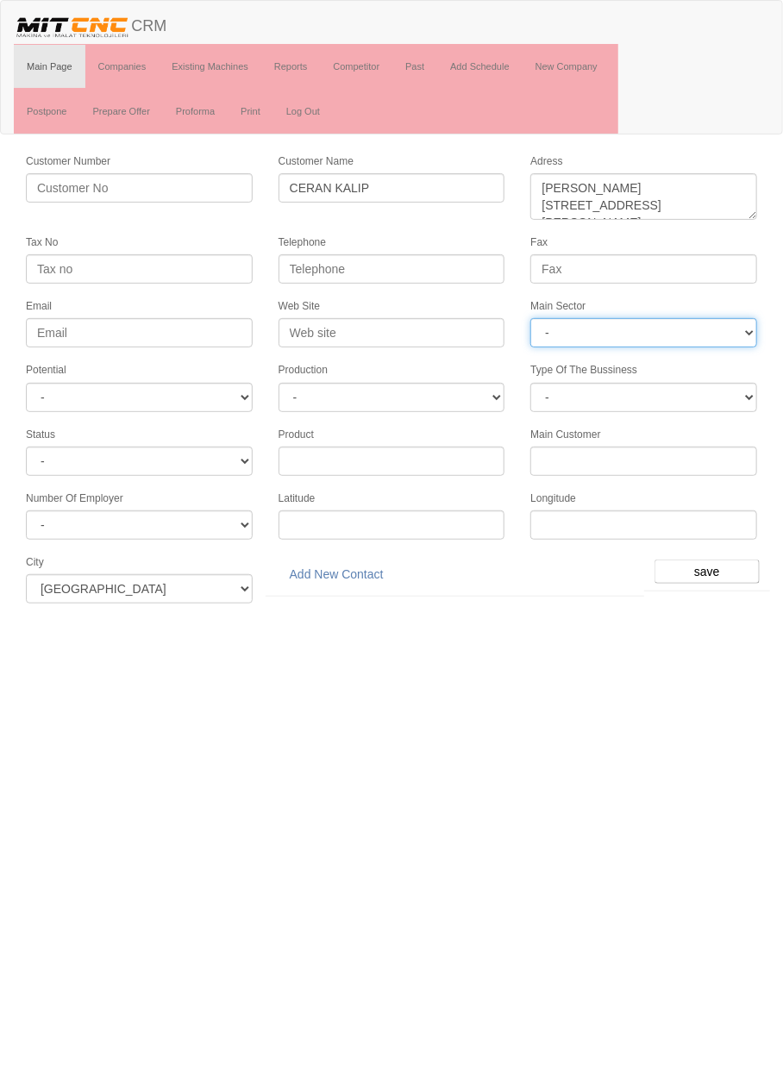
click at [686, 324] on select "- DIE MOLD MACHINERY DEFENCE ELECTRICAL COMPONENTS MEDICAL TOOL MANUFACTURING J…" at bounding box center [643, 332] width 227 height 29
select select "370"
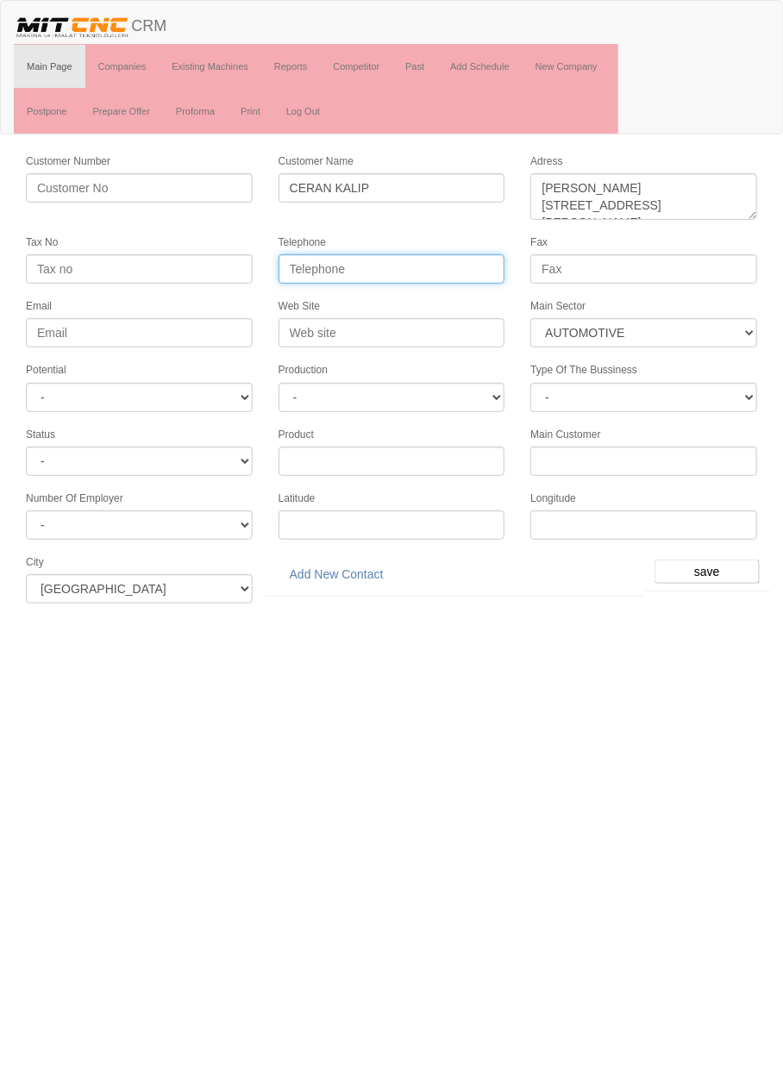
click at [444, 266] on input "Telephone" at bounding box center [392, 268] width 227 height 29
paste input "0332 248 15 12"
click at [361, 263] on input "0332 248 15 12" at bounding box center [392, 268] width 227 height 29
click at [445, 263] on input "0332 248 1512" at bounding box center [392, 268] width 227 height 29
type input "0332 248 1512"
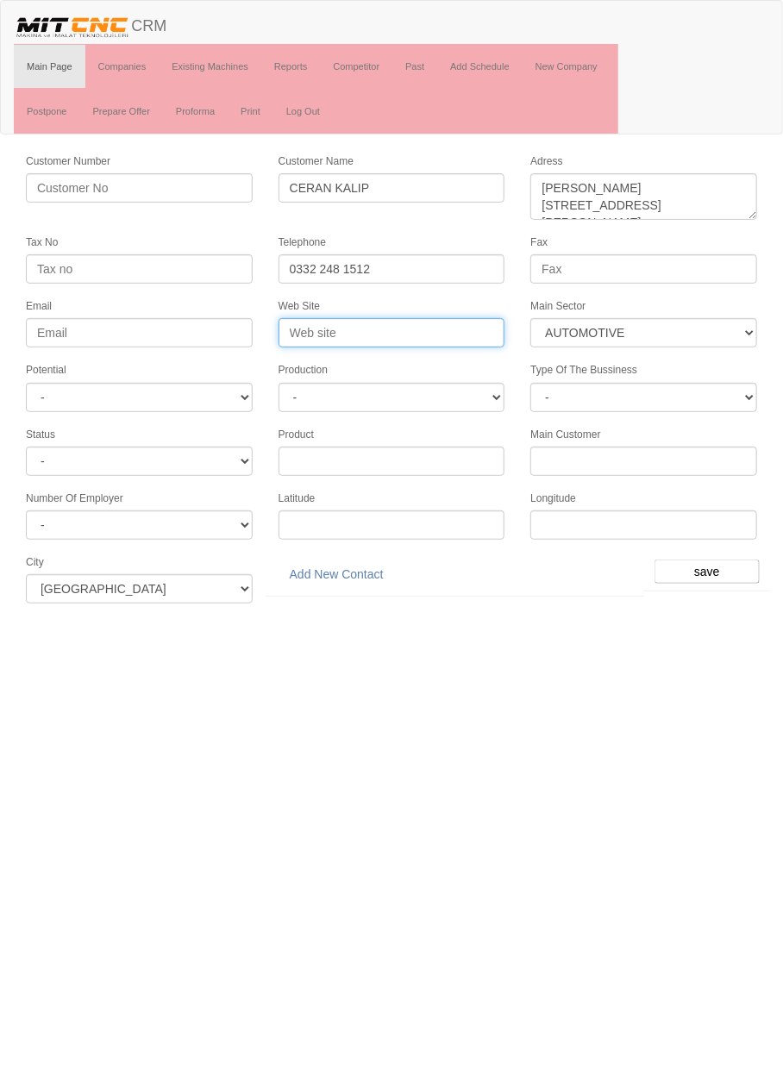
click at [427, 327] on input "Web Site" at bounding box center [392, 332] width 227 height 29
click at [424, 329] on input "Web Site" at bounding box center [392, 332] width 227 height 29
type input "[DOMAIN_NAME]"
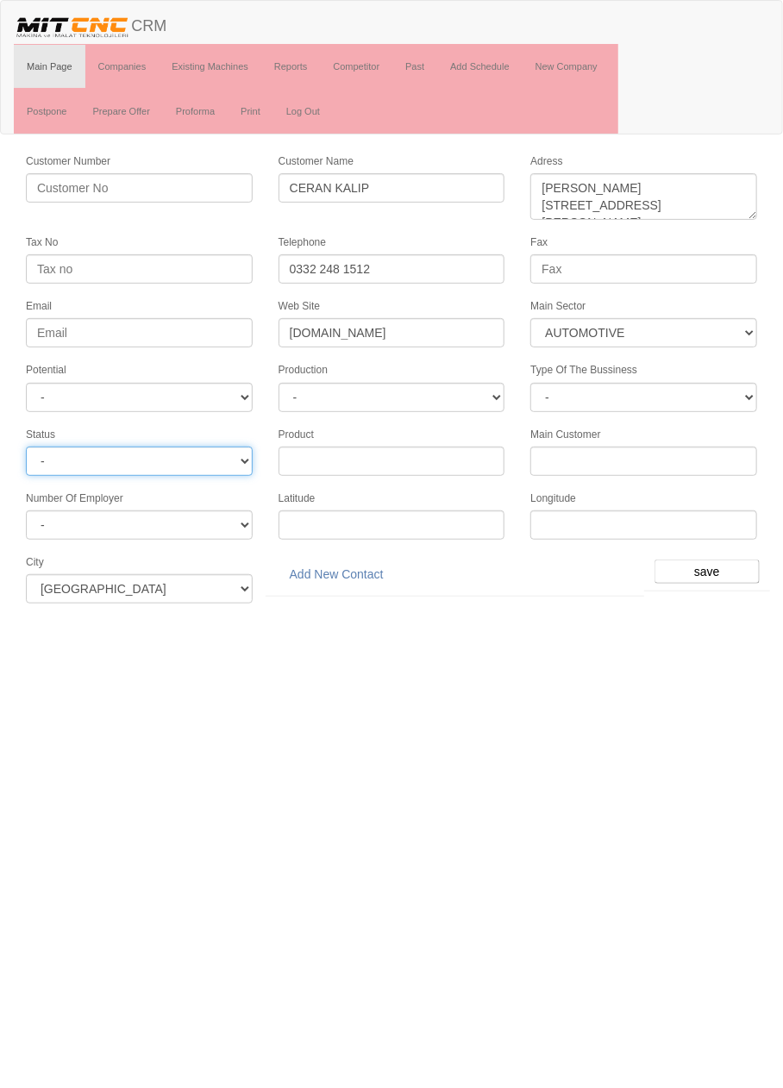
click at [203, 450] on select "- Active Inactive Potential Unreachable" at bounding box center [139, 461] width 227 height 29
click at [254, 617] on html "Toggle navigation CRM Main Page Companies Existing Machines Reports Competitor …" at bounding box center [391, 308] width 783 height 617
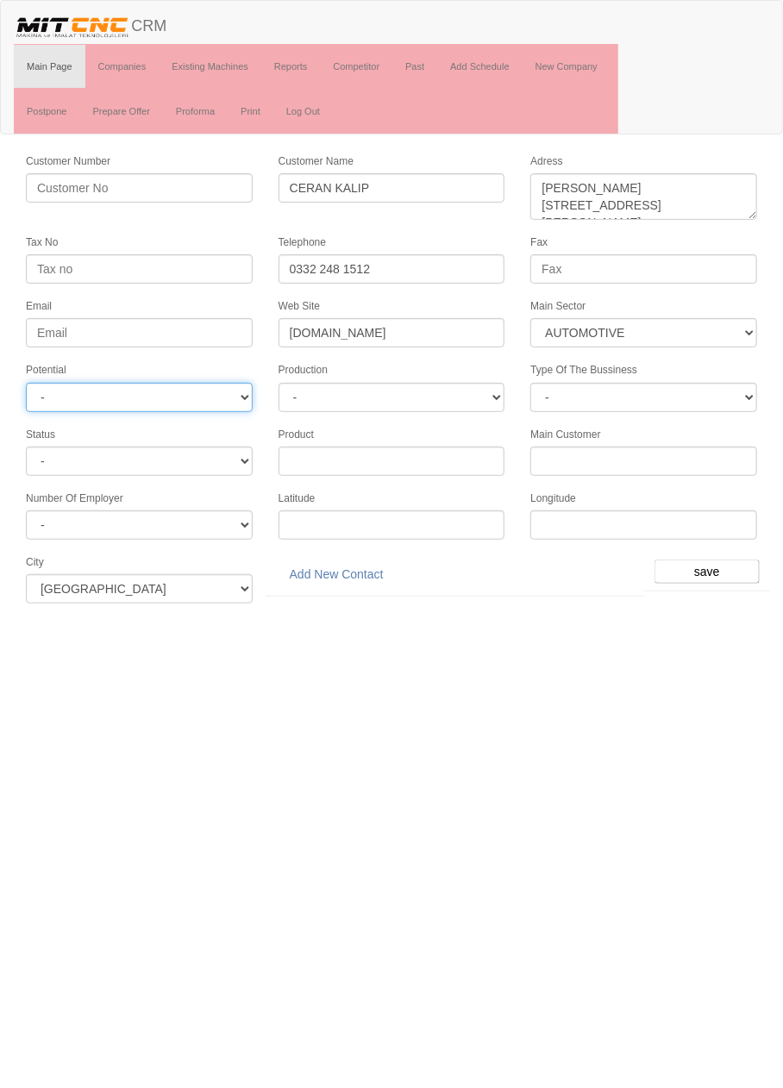
click at [233, 383] on select "- A1 A2 A3 B1 B2 B3 C1 C2 C3" at bounding box center [139, 397] width 227 height 29
select select "6"
click at [716, 566] on input "save" at bounding box center [706, 572] width 105 height 24
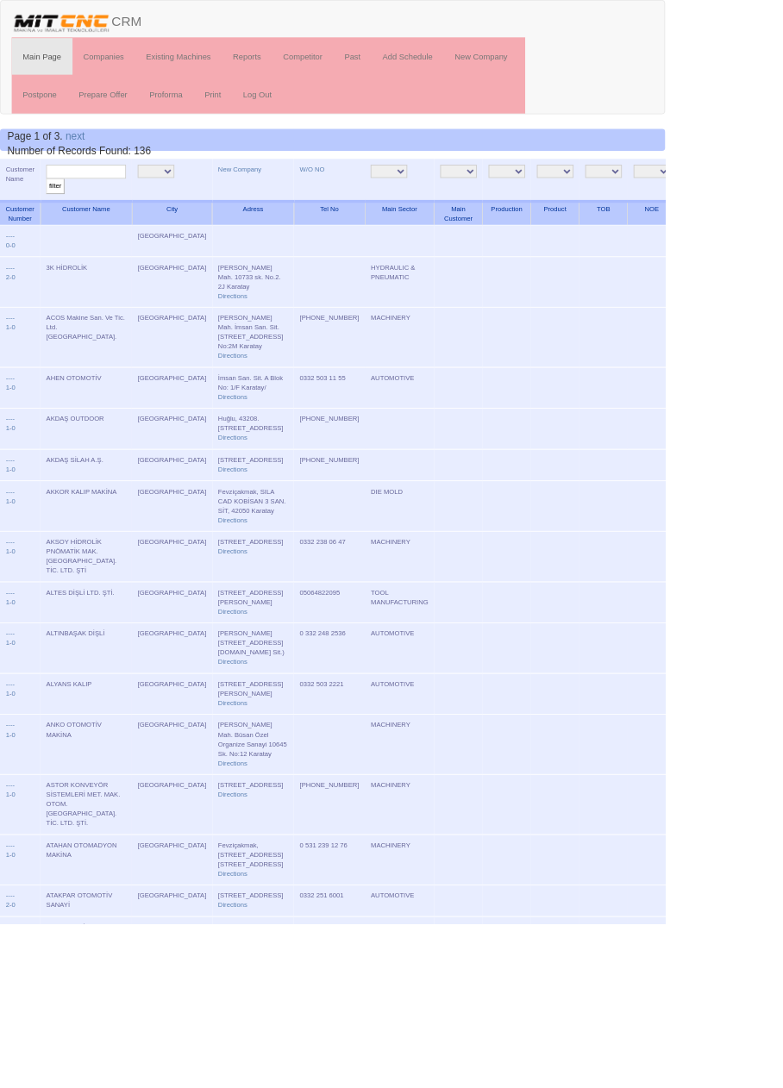
click at [124, 201] on input "text" at bounding box center [101, 202] width 94 height 16
type input "ceran"
click at [54, 210] on input "filter" at bounding box center [65, 219] width 22 height 18
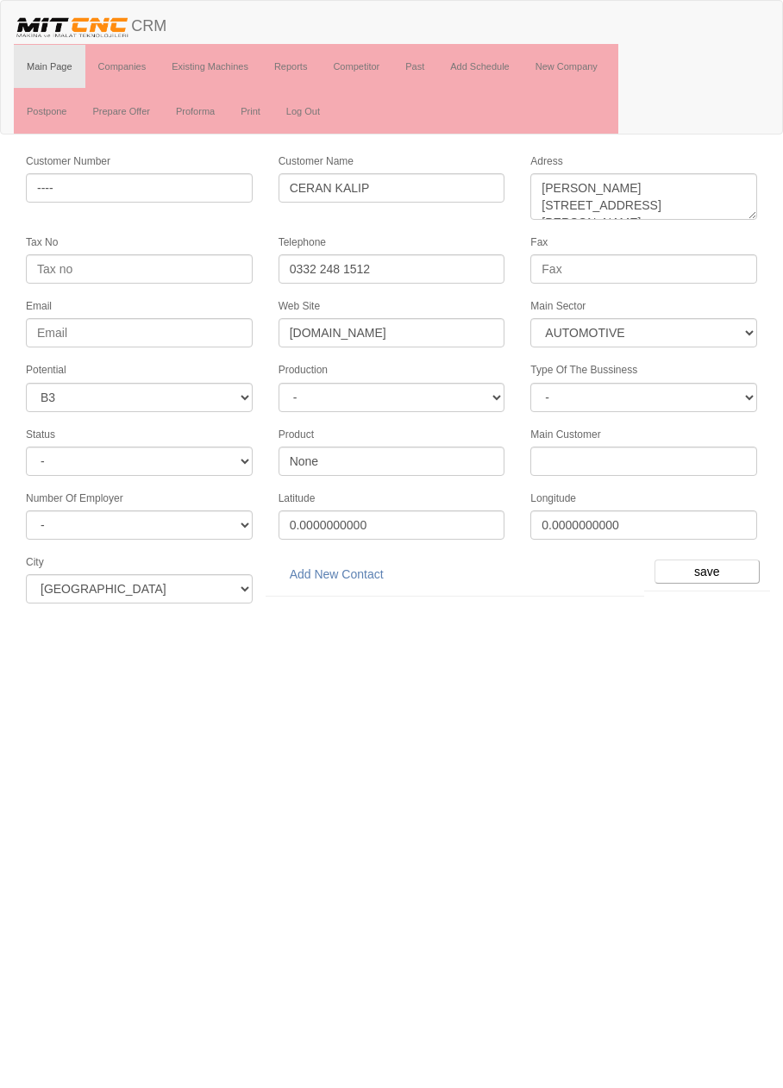
select select "370"
select select "6"
click at [462, 391] on select "-" at bounding box center [392, 397] width 227 height 29
click at [474, 390] on select "-" at bounding box center [392, 397] width 227 height 29
click at [515, 617] on html "Toggle navigation CRM Main Page Companies Existing Machines Reports Competitor …" at bounding box center [391, 308] width 783 height 617
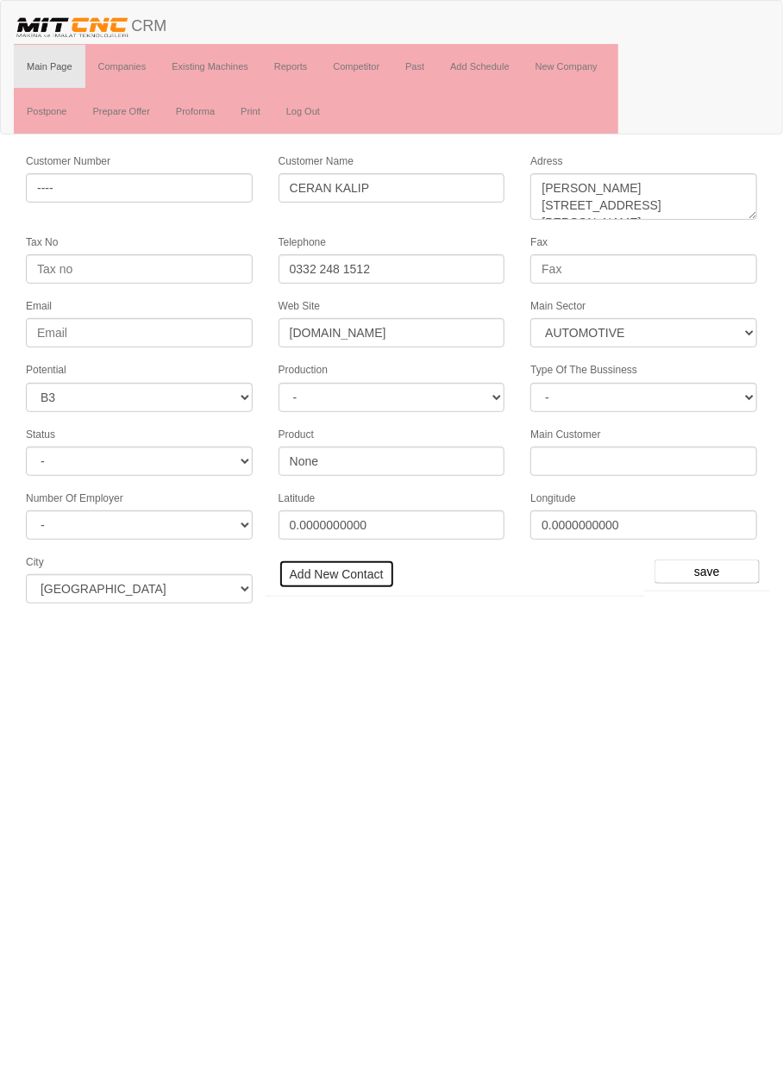
click at [361, 561] on link "Add New Contact" at bounding box center [337, 574] width 116 height 29
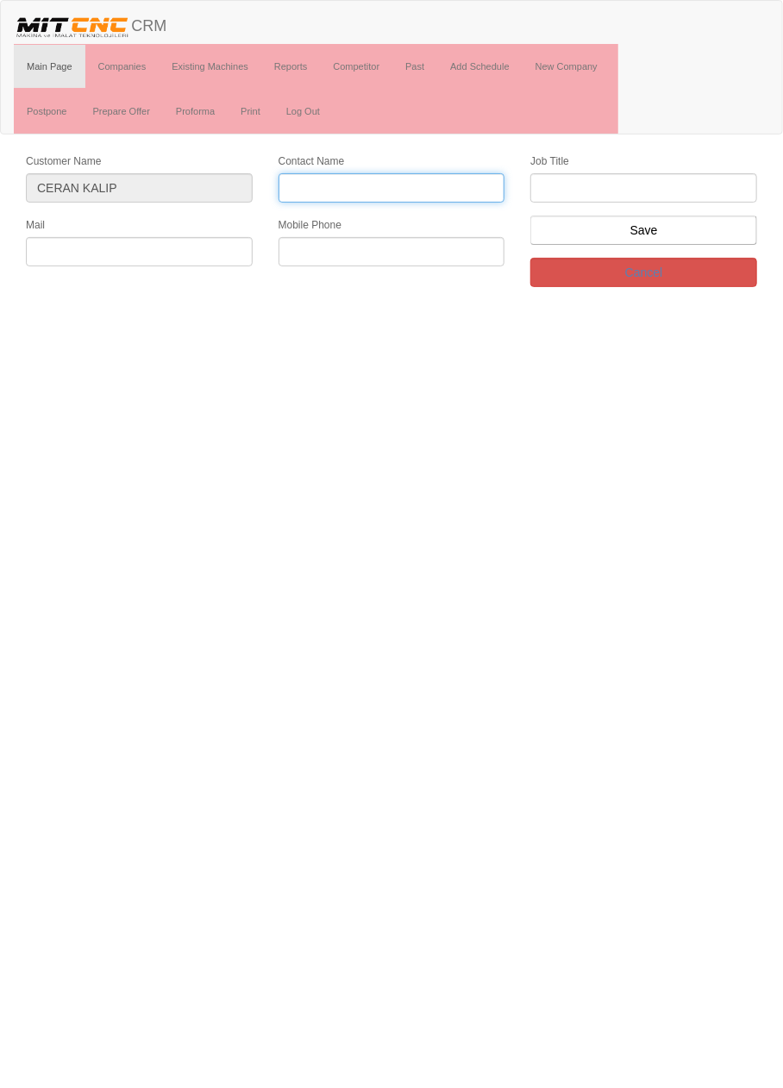
click at [447, 191] on input "Contact Name" at bounding box center [392, 187] width 227 height 29
click at [419, 189] on input "Contact Name" at bounding box center [392, 187] width 227 height 29
type input "[PERSON_NAME]"
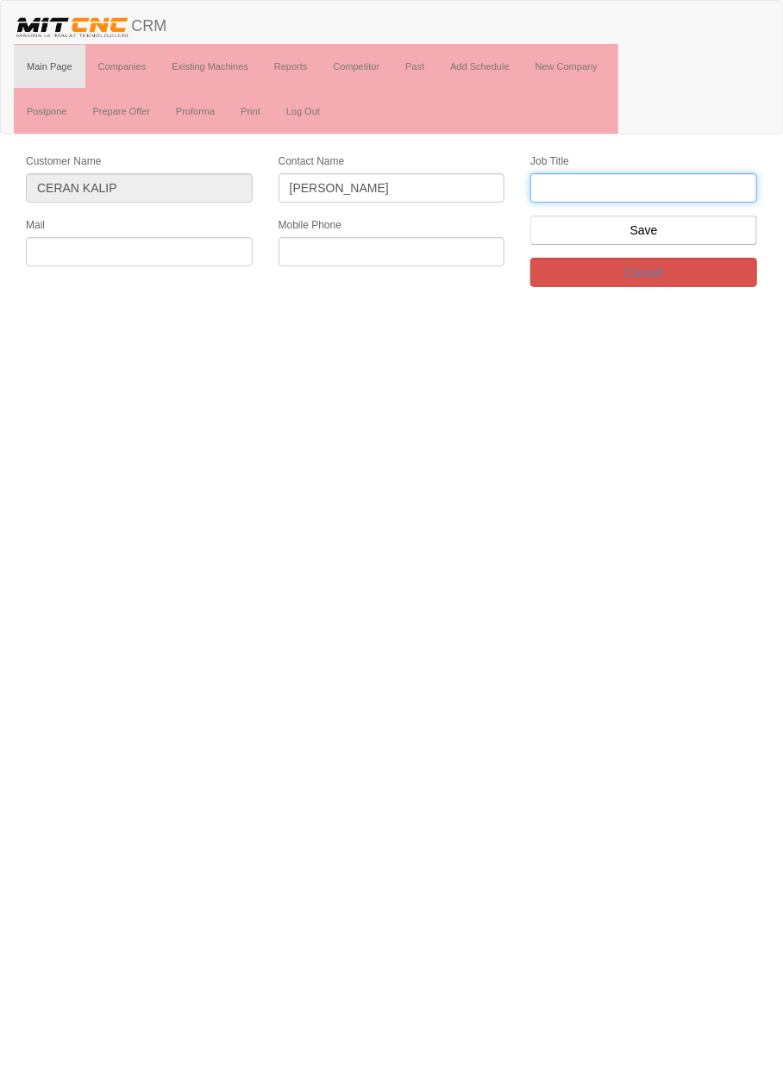
click at [680, 185] on input "text" at bounding box center [643, 187] width 227 height 29
type input "Firma sahibi"
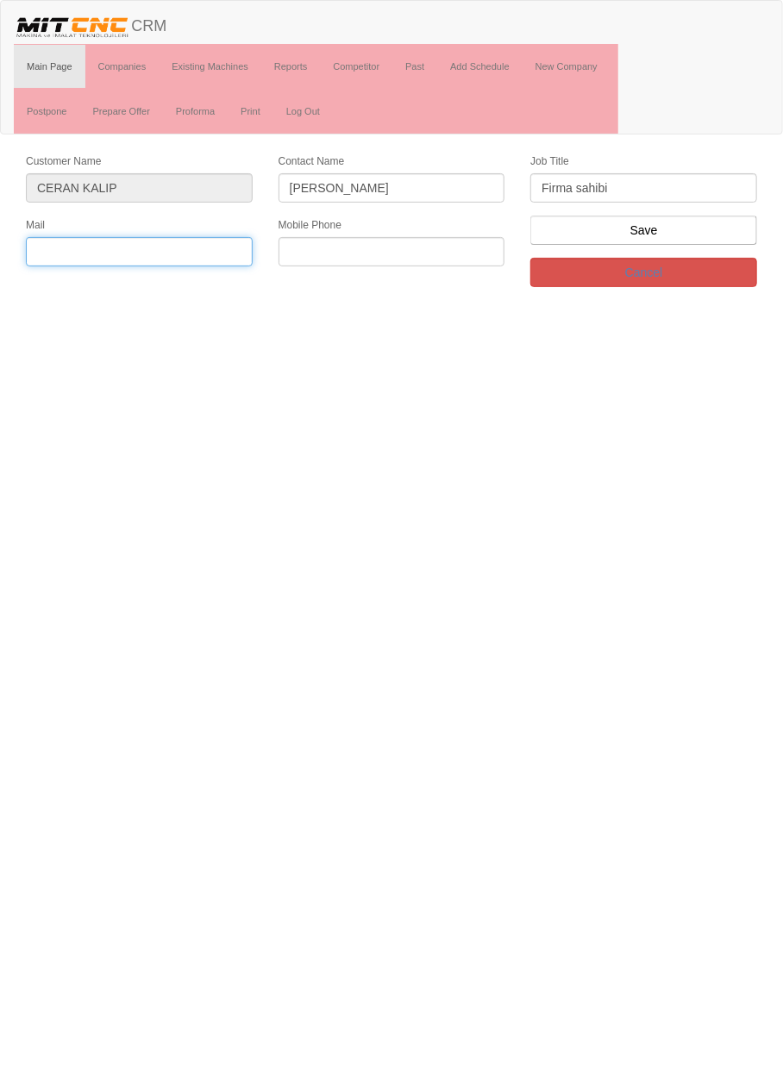
click at [197, 242] on input "text" at bounding box center [139, 251] width 227 height 29
paste input "[EMAIL_ADDRESS][DOMAIN_NAME]"
type input "[EMAIL_ADDRESS][DOMAIN_NAME]"
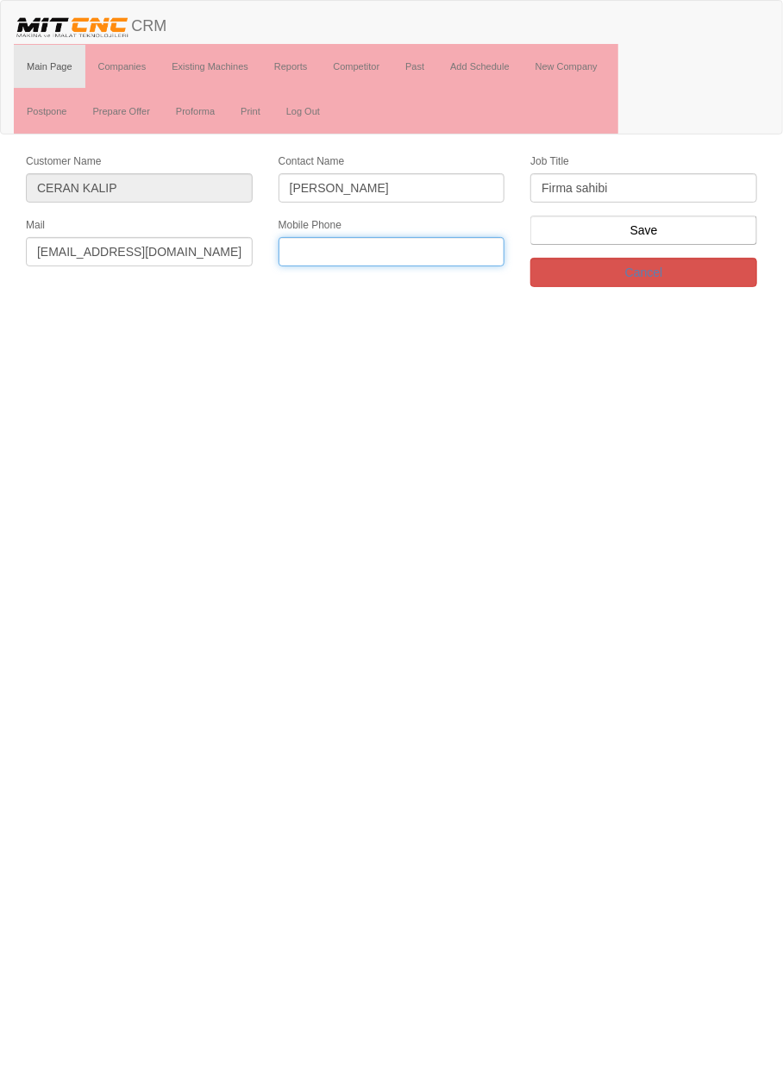
click at [441, 243] on input "text" at bounding box center [392, 251] width 227 height 29
paste input "+905333845364"
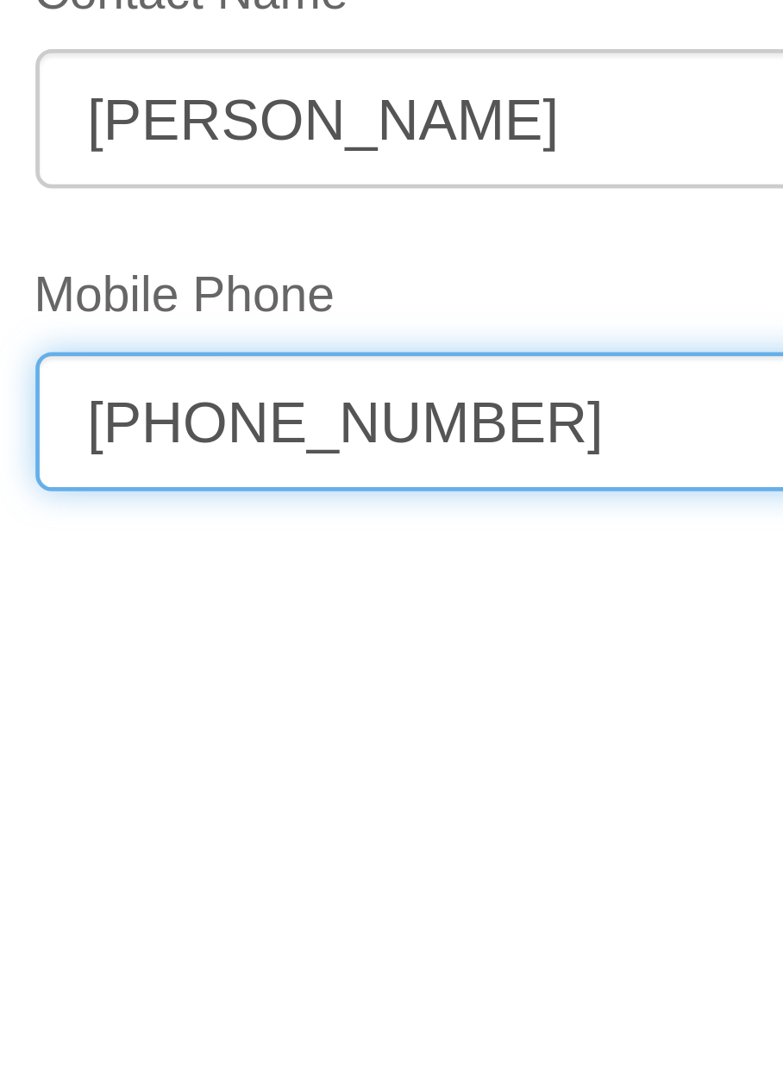
click at [352, 247] on input "+905333845364" at bounding box center [392, 251] width 227 height 29
click at [331, 251] on input "+90533384 5364" at bounding box center [392, 251] width 227 height 29
click at [304, 247] on input "+90533 384 5364" at bounding box center [392, 251] width 227 height 29
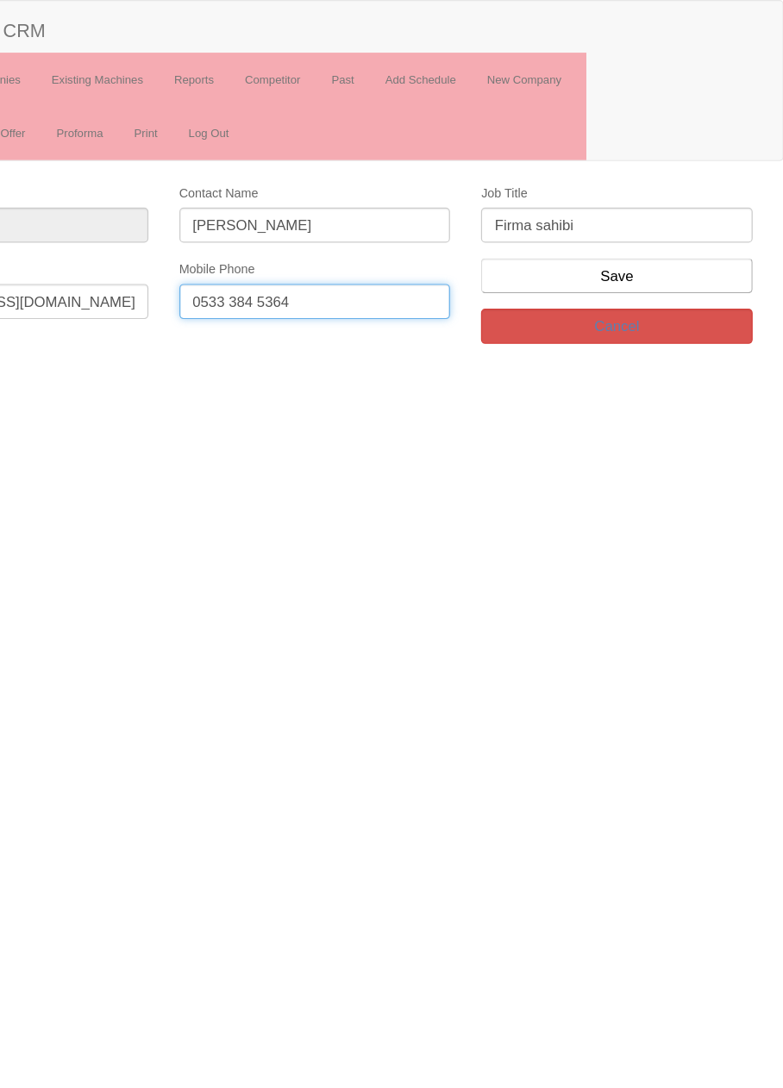
type input "0533 384 5364"
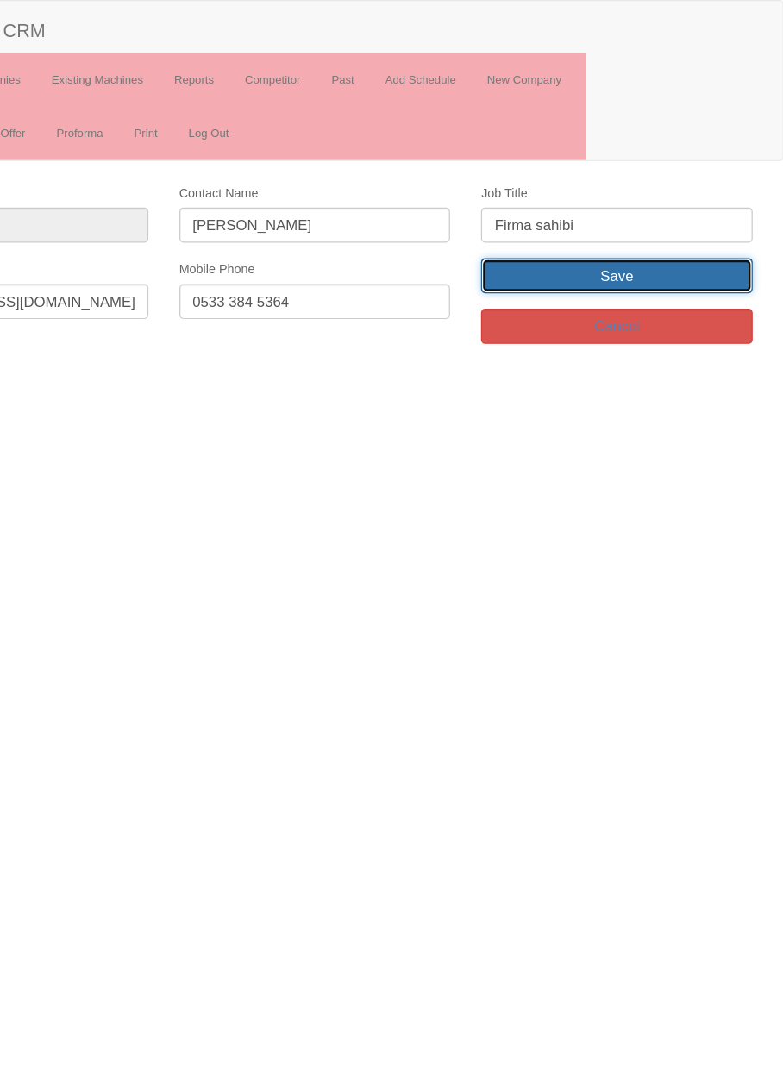
click at [697, 223] on input "Save" at bounding box center [643, 230] width 227 height 29
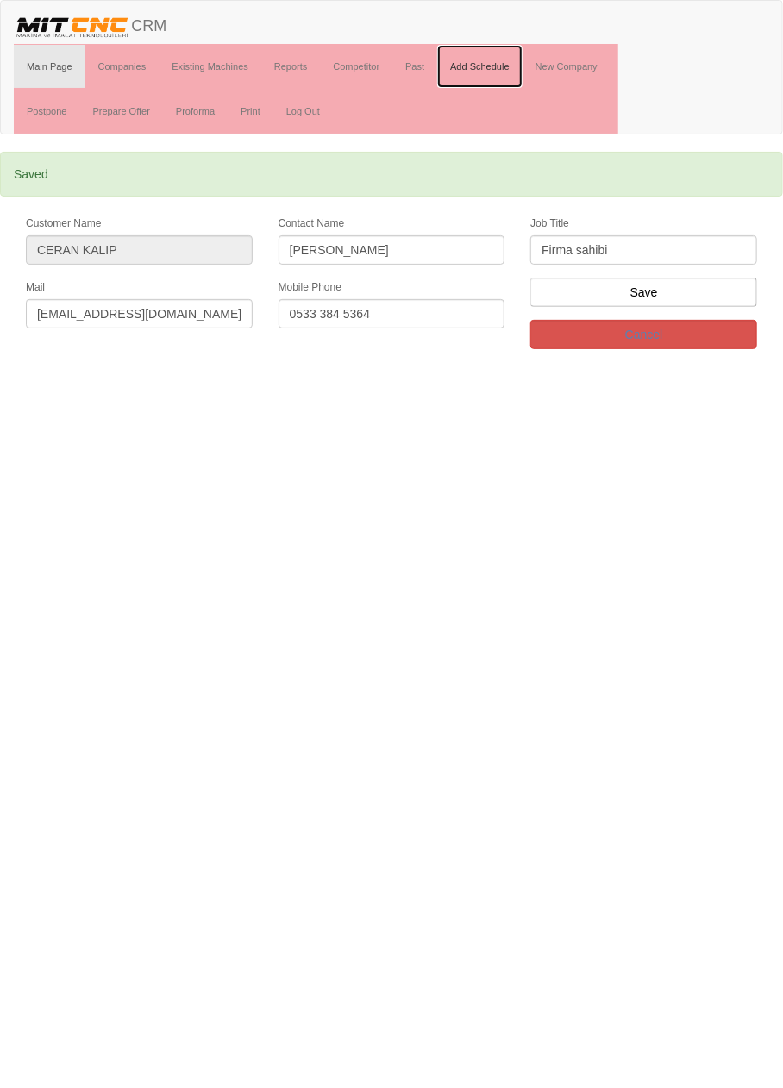
click at [496, 65] on link "Add Schedule" at bounding box center [479, 66] width 85 height 43
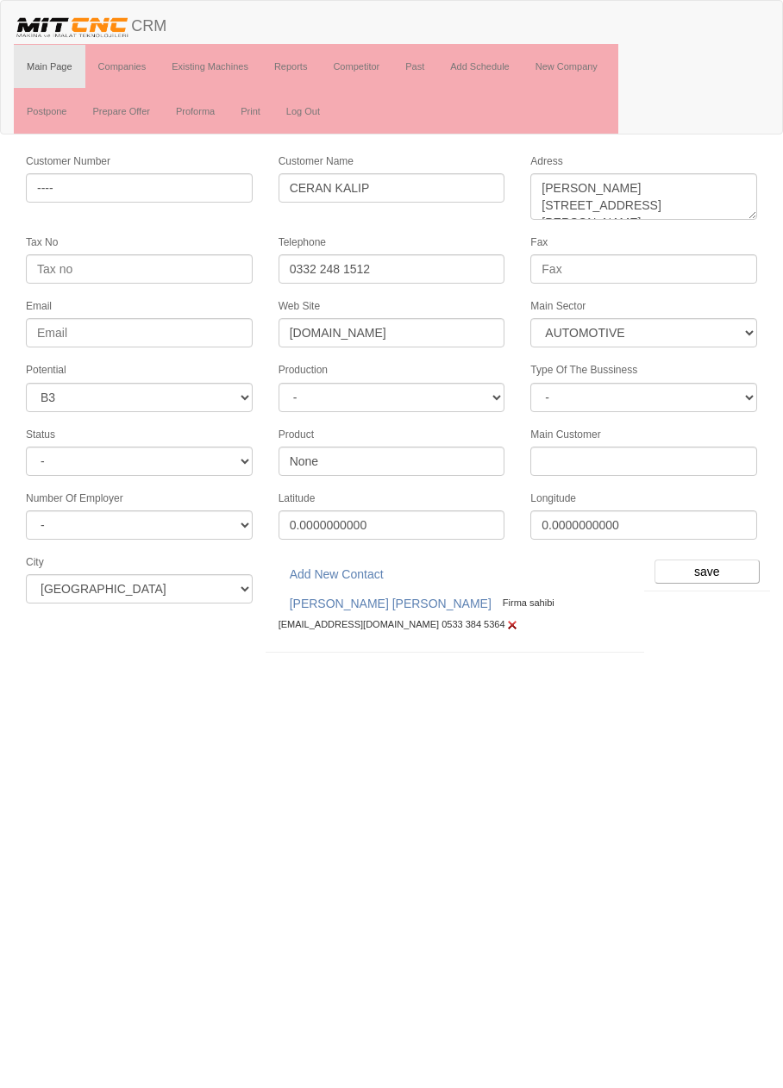
select select "370"
select select "6"
click at [717, 560] on input "save" at bounding box center [706, 572] width 105 height 24
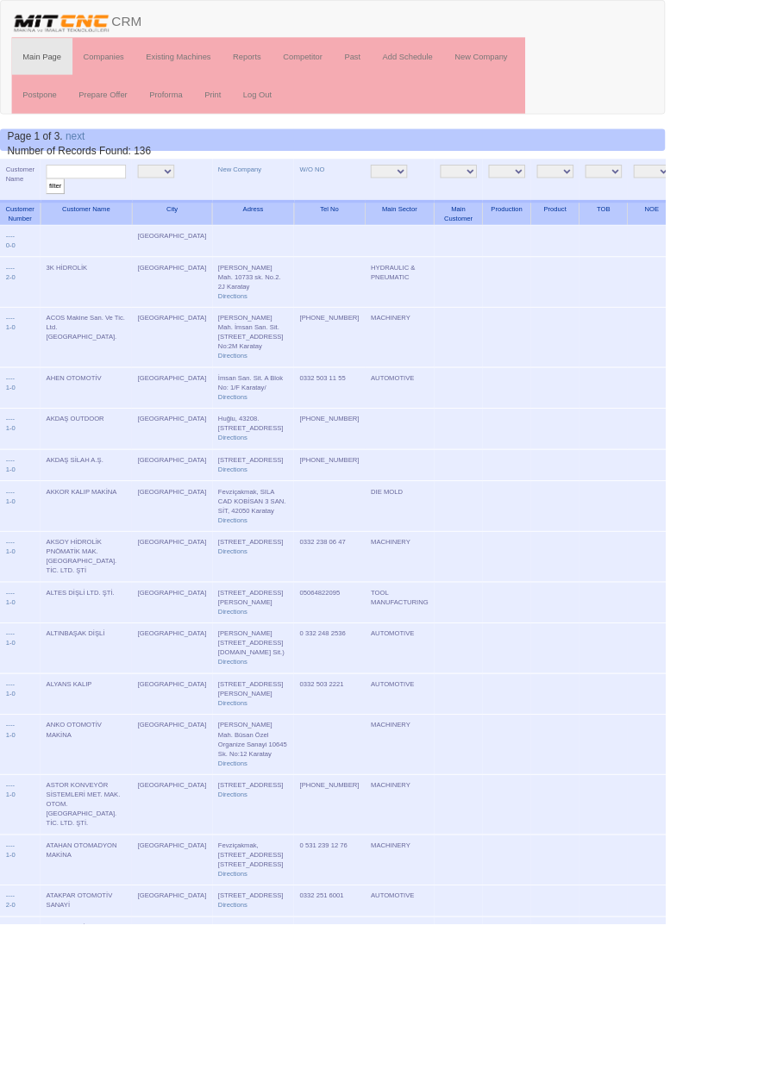
click at [119, 201] on input "text" at bounding box center [101, 202] width 94 height 16
type input "Uzman kal"
click at [54, 210] on input "filter" at bounding box center [65, 219] width 22 height 18
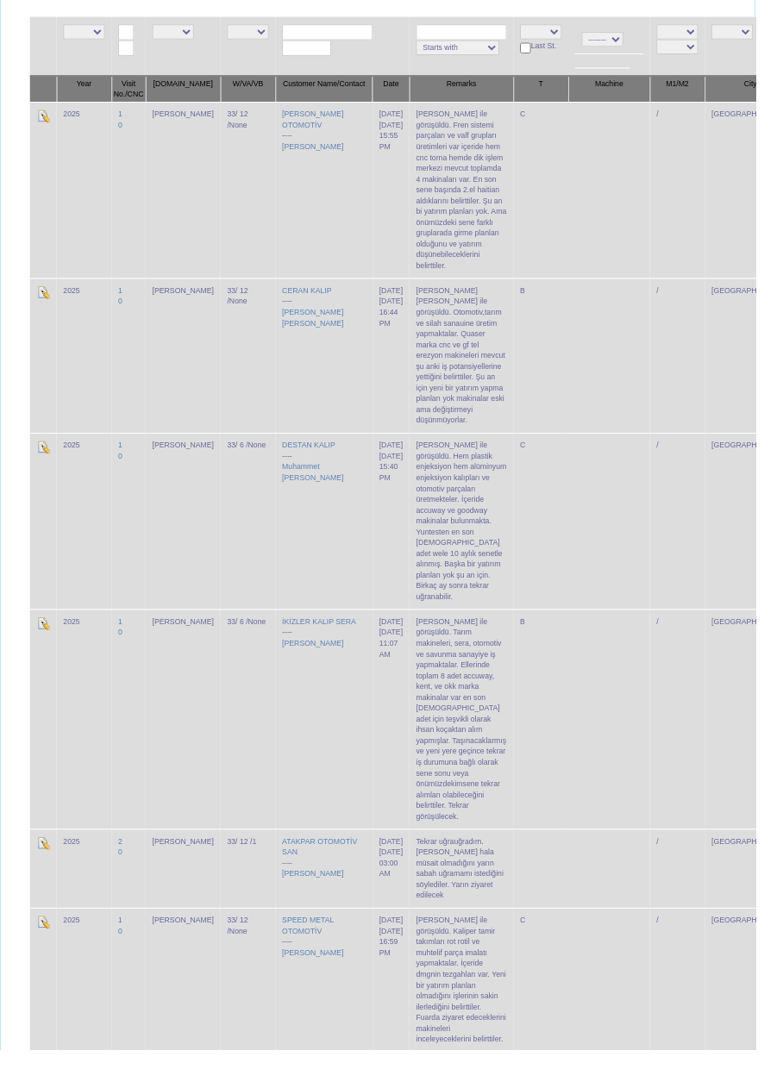
scroll to position [283, 0]
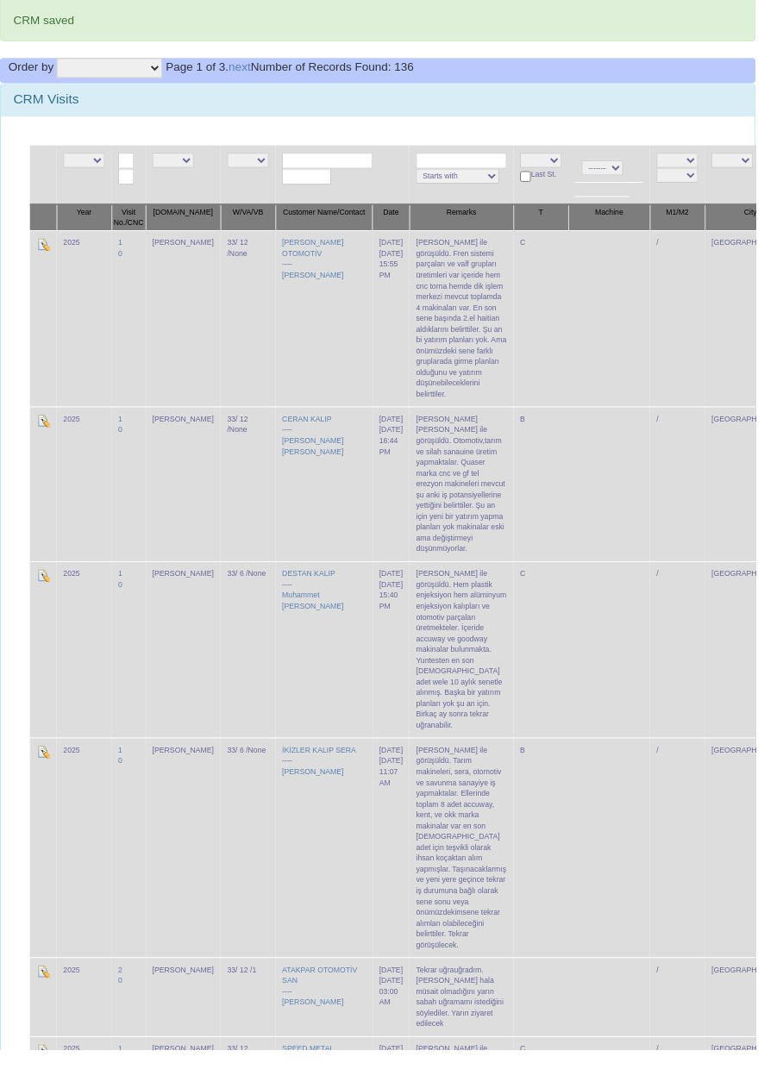
scroll to position [0, 0]
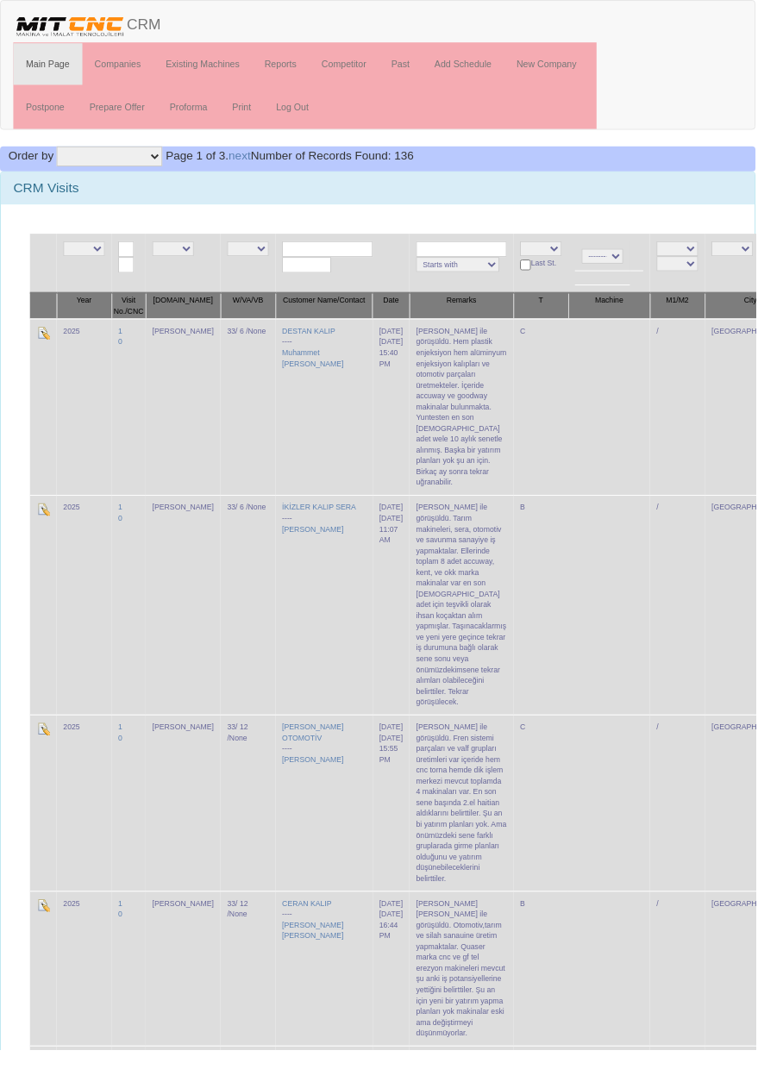
click at [334, 255] on input "text" at bounding box center [339, 258] width 94 height 16
type input "Uzman kalıp"
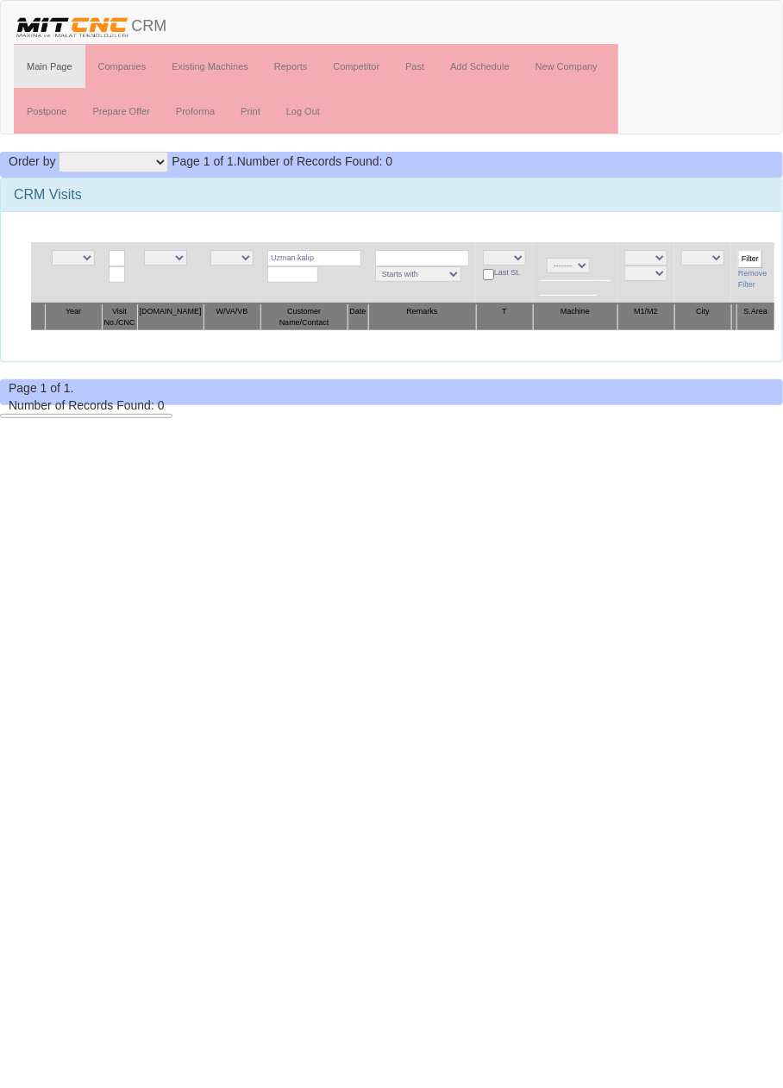
click at [347, 256] on input "Uzman kalıp" at bounding box center [314, 258] width 94 height 16
click at [354, 283] on link "UZMAN K ALIP" at bounding box center [326, 281] width 136 height 19
type input "UZMAN KALIP"
click at [743, 258] on input "Filter" at bounding box center [750, 259] width 24 height 18
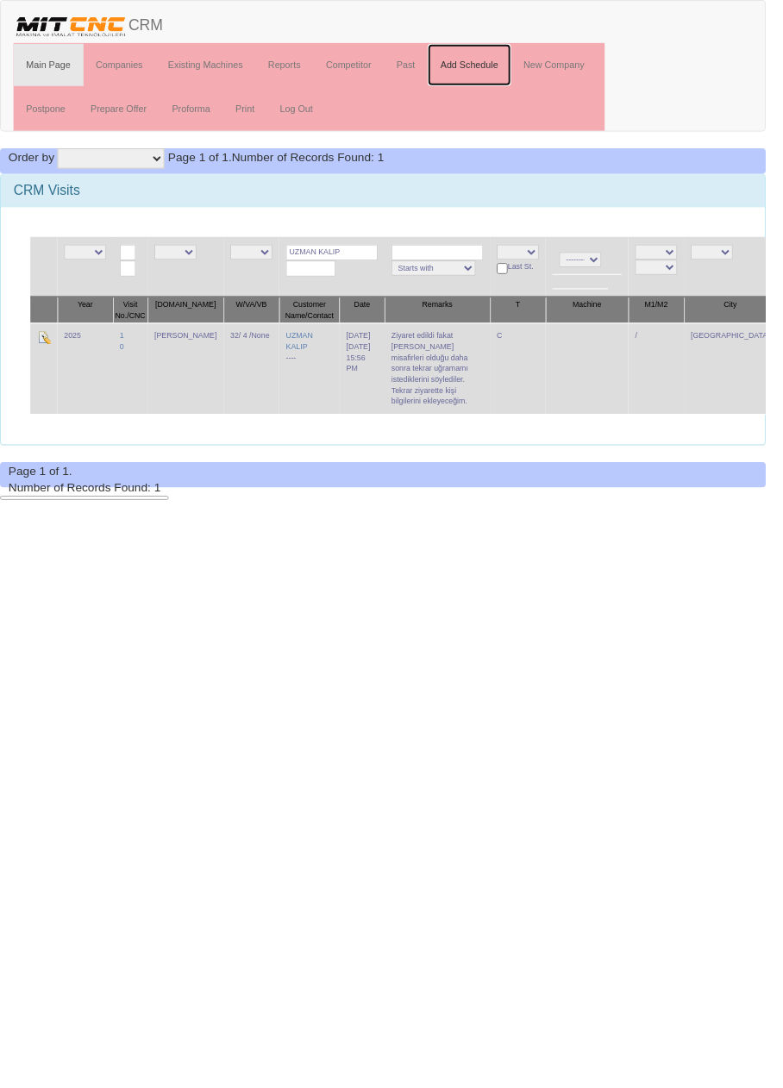
click at [487, 70] on link "Add Schedule" at bounding box center [479, 66] width 85 height 43
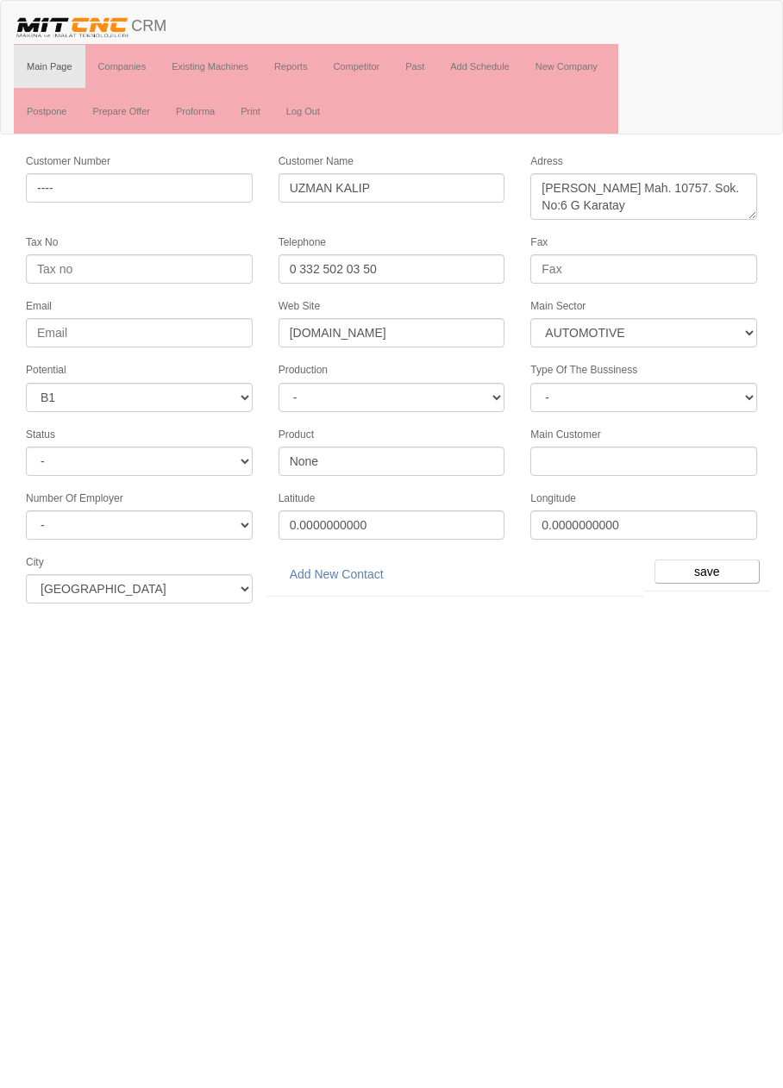
select select "370"
select select "4"
click at [364, 563] on link "Add New Contact" at bounding box center [337, 574] width 116 height 29
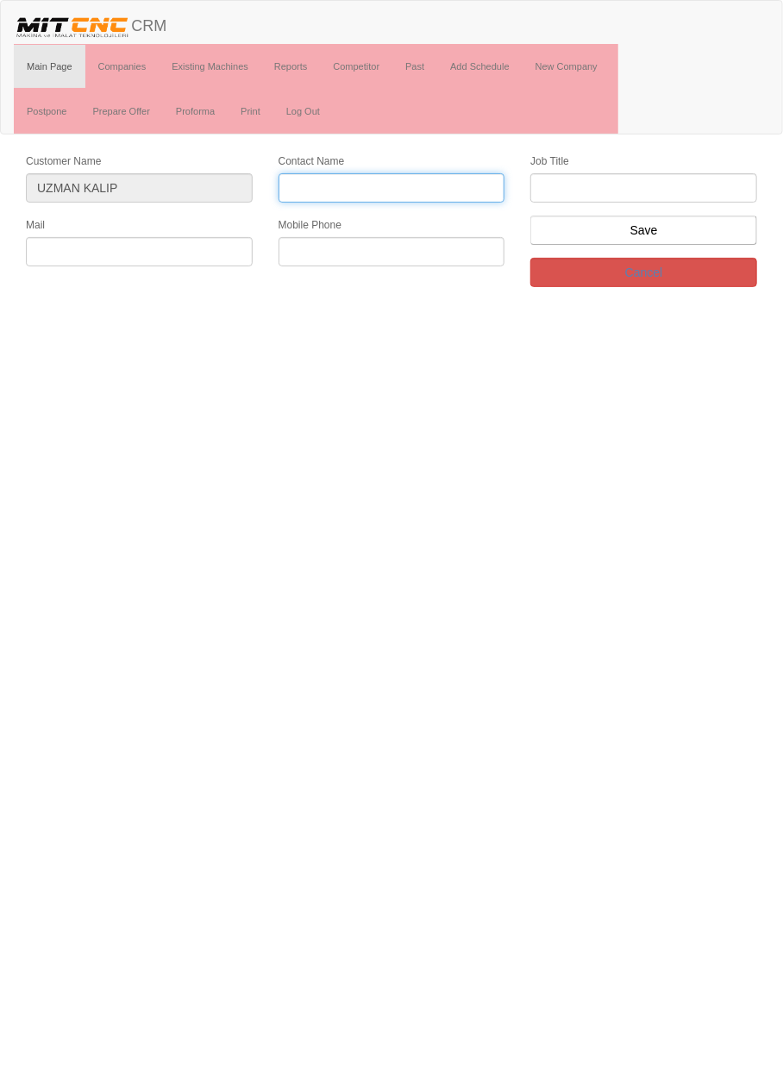
click at [431, 186] on input "Contact Name" at bounding box center [392, 187] width 227 height 29
type input "Metin Çakan"
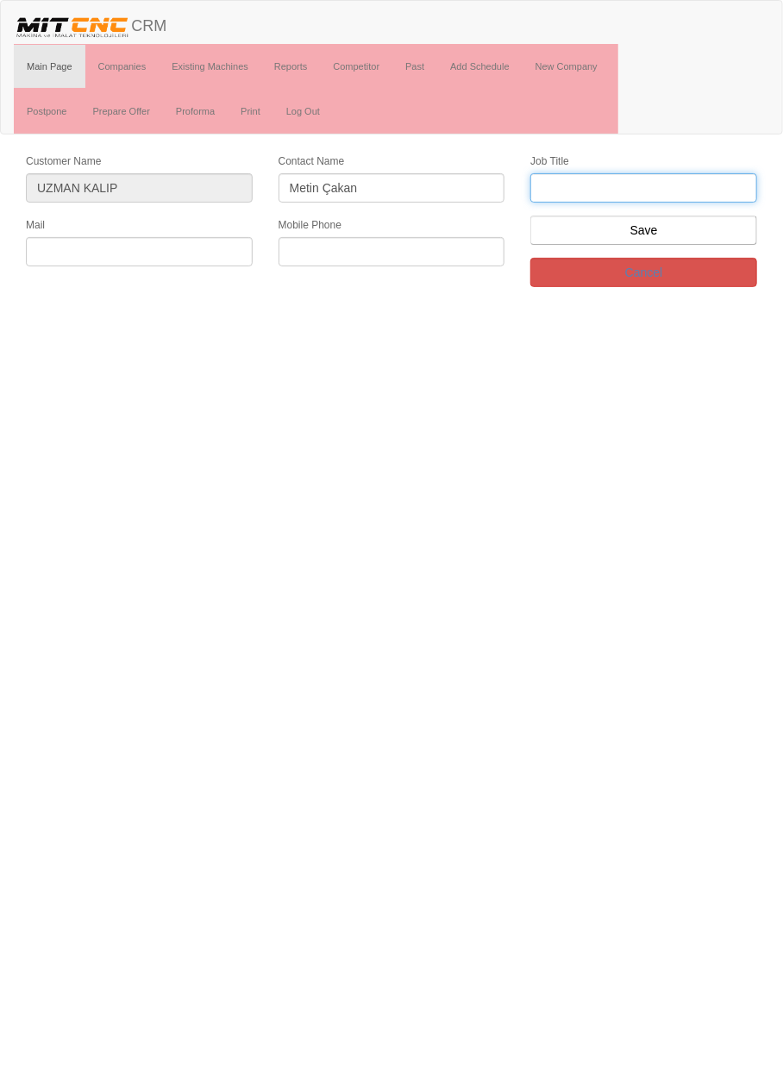
click at [658, 182] on input "text" at bounding box center [643, 187] width 227 height 29
type input "de"
type input "Firma sahibi"
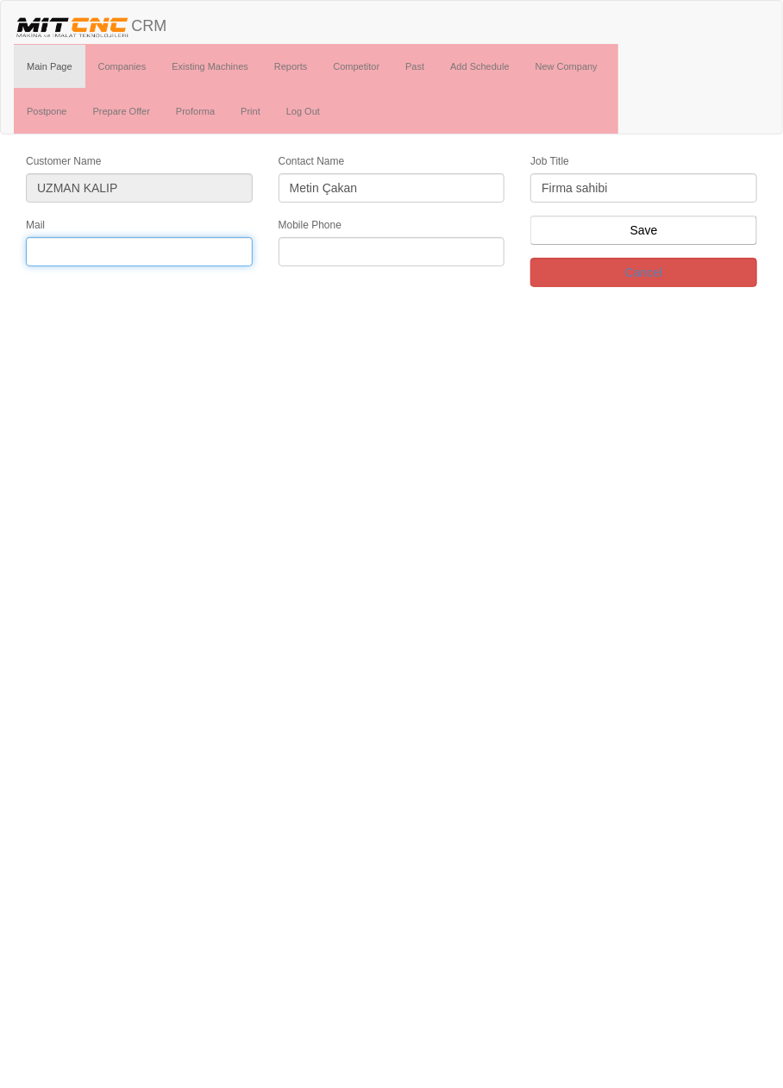
click at [216, 254] on input "text" at bounding box center [139, 251] width 227 height 29
paste input "[EMAIL_ADDRESS][DOMAIN_NAME]"
type input "[EMAIL_ADDRESS][DOMAIN_NAME]"
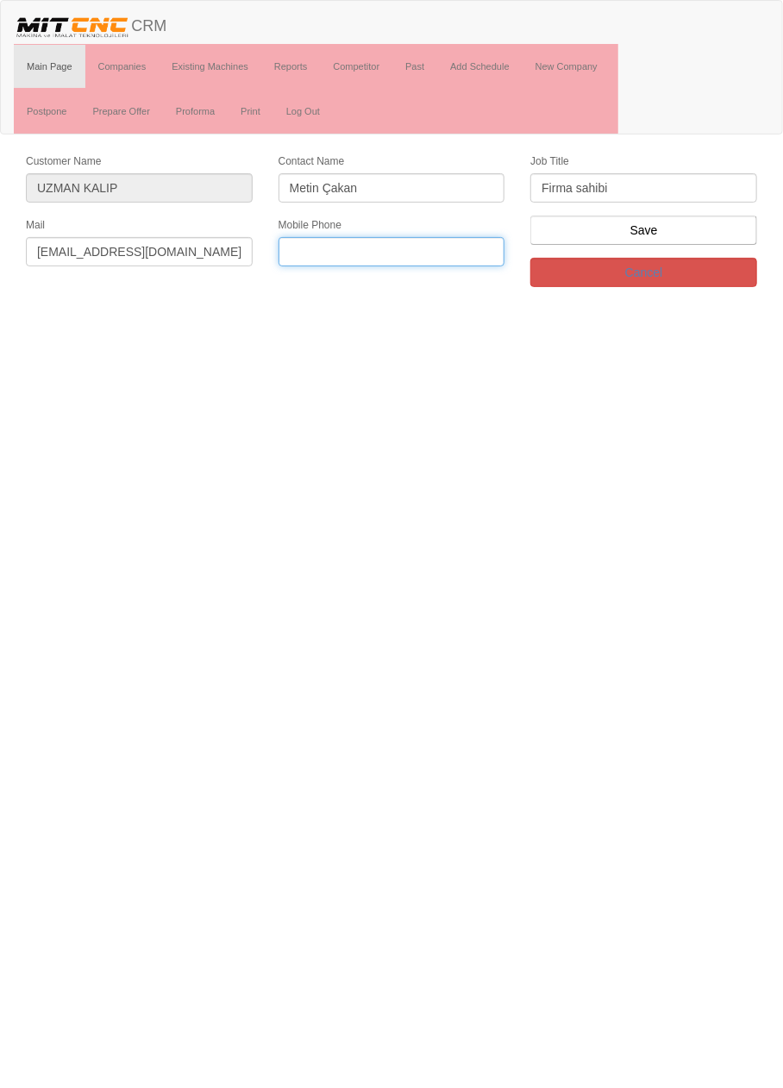
click at [425, 247] on input "text" at bounding box center [392, 251] width 227 height 29
paste input "0532 256 95 59"
click at [355, 248] on input "0532 256 95 59" at bounding box center [392, 251] width 227 height 29
type input "0532 256 9559"
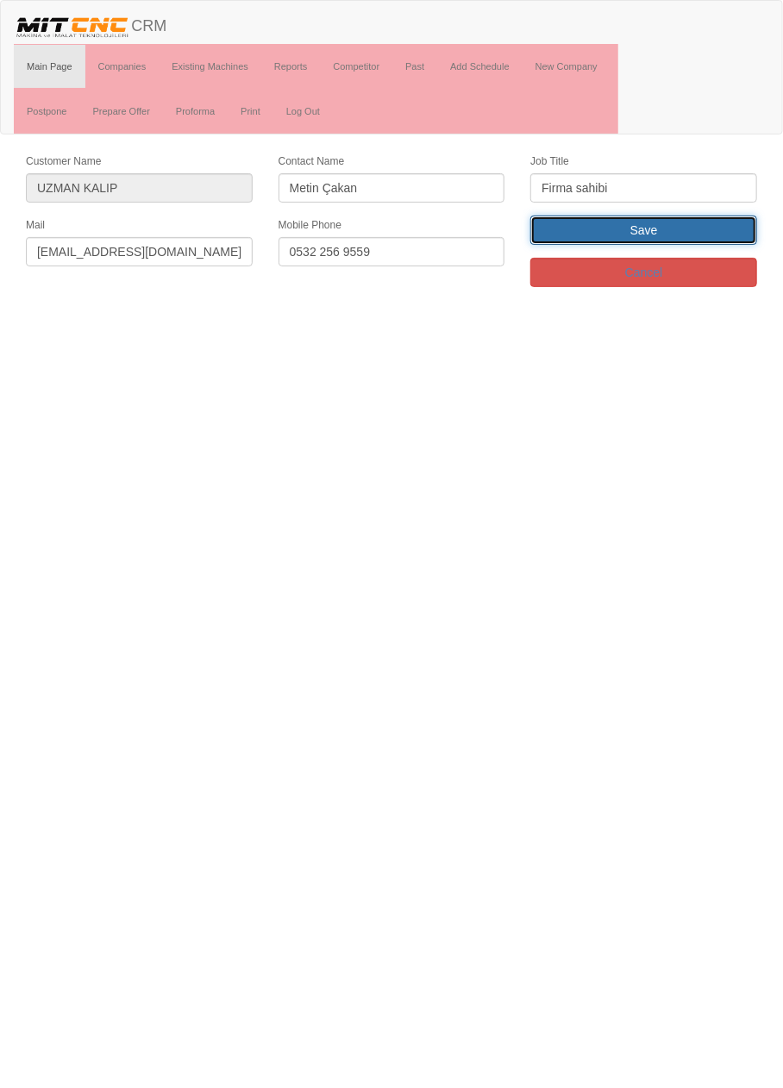
click at [701, 231] on input "Save" at bounding box center [643, 230] width 227 height 29
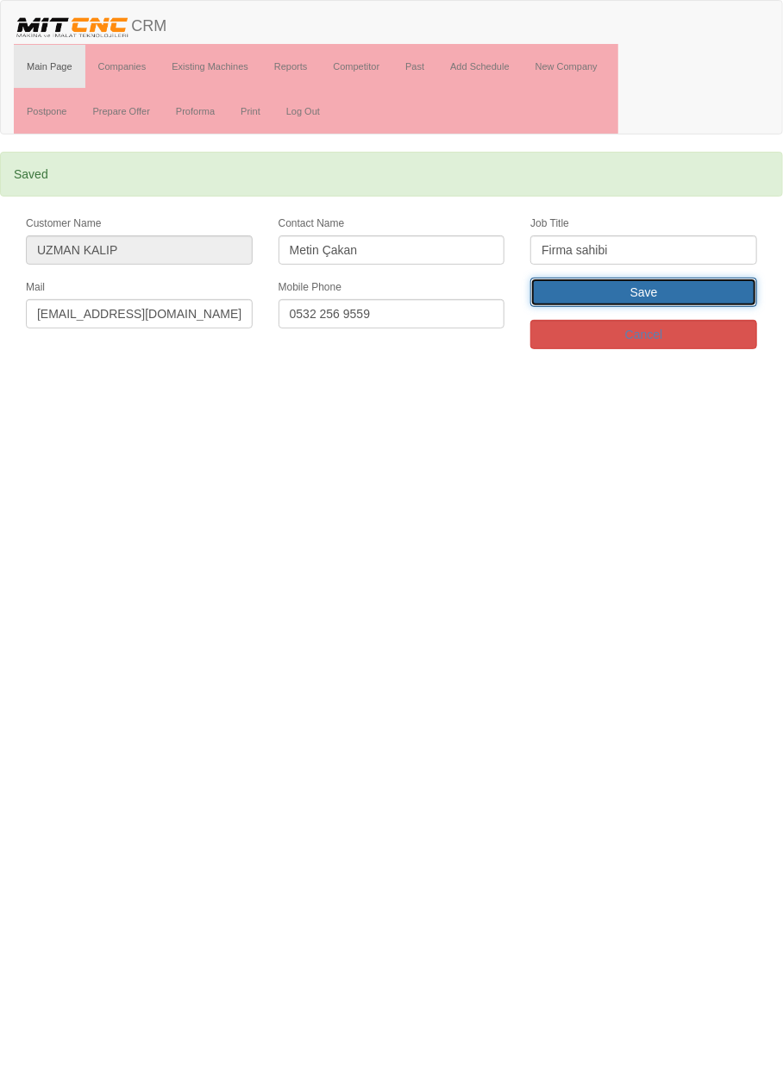
click at [694, 300] on input "Save" at bounding box center [643, 292] width 227 height 29
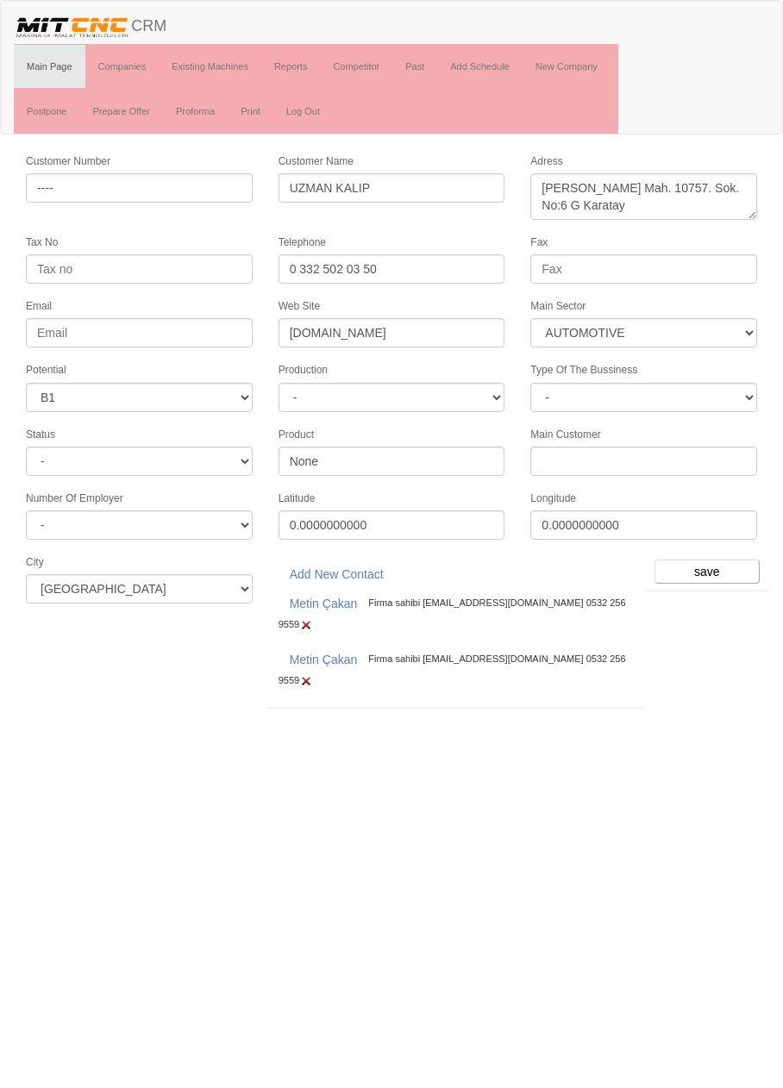
select select "370"
select select "4"
click at [299, 674] on img at bounding box center [306, 681] width 14 height 14
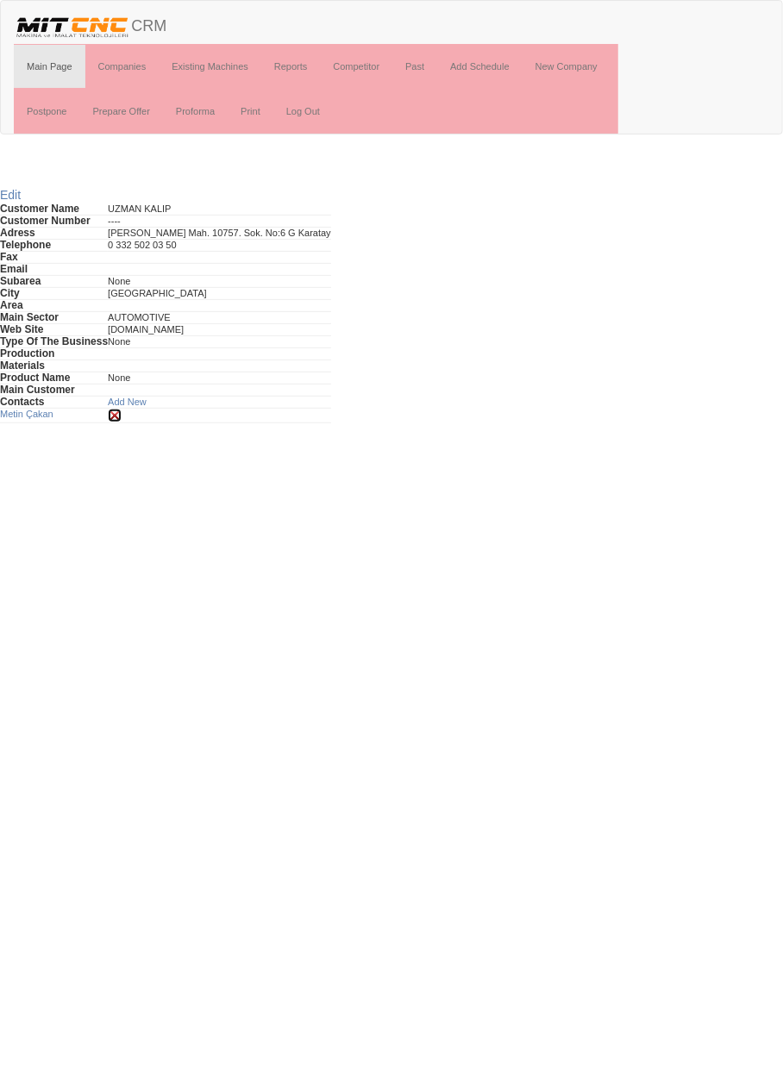
click at [116, 414] on img at bounding box center [115, 416] width 14 height 14
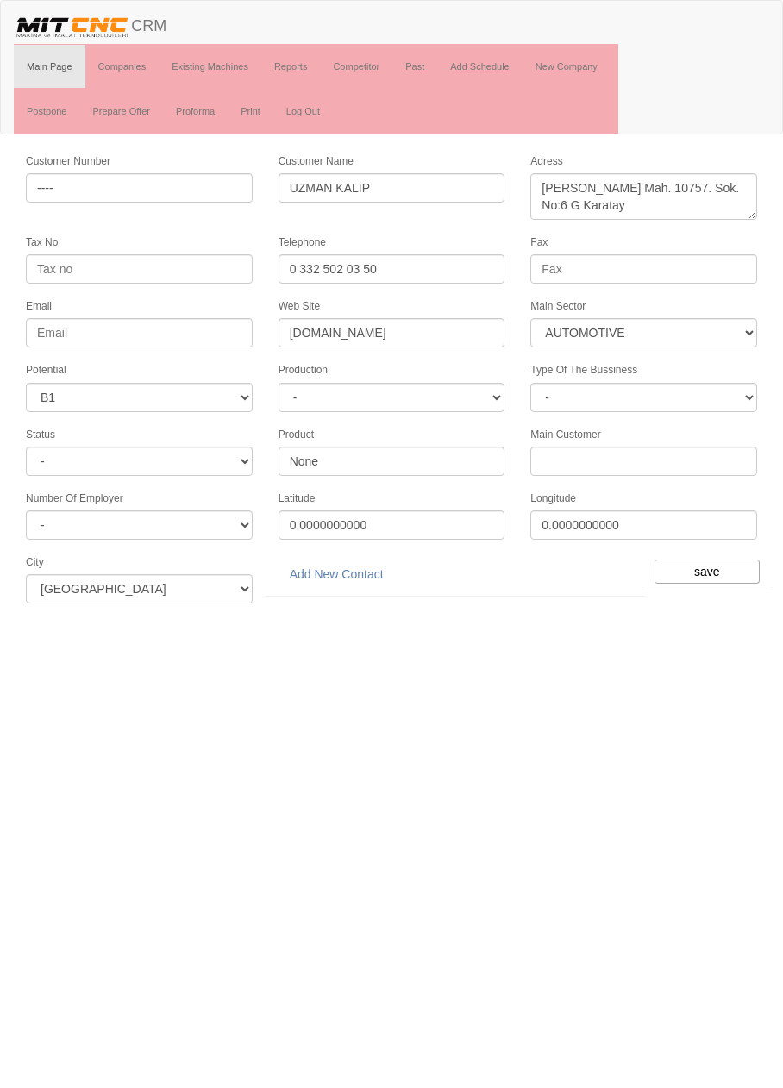
select select "370"
select select "4"
select select "370"
select select "4"
click at [347, 563] on link "Add New Contact" at bounding box center [337, 574] width 116 height 29
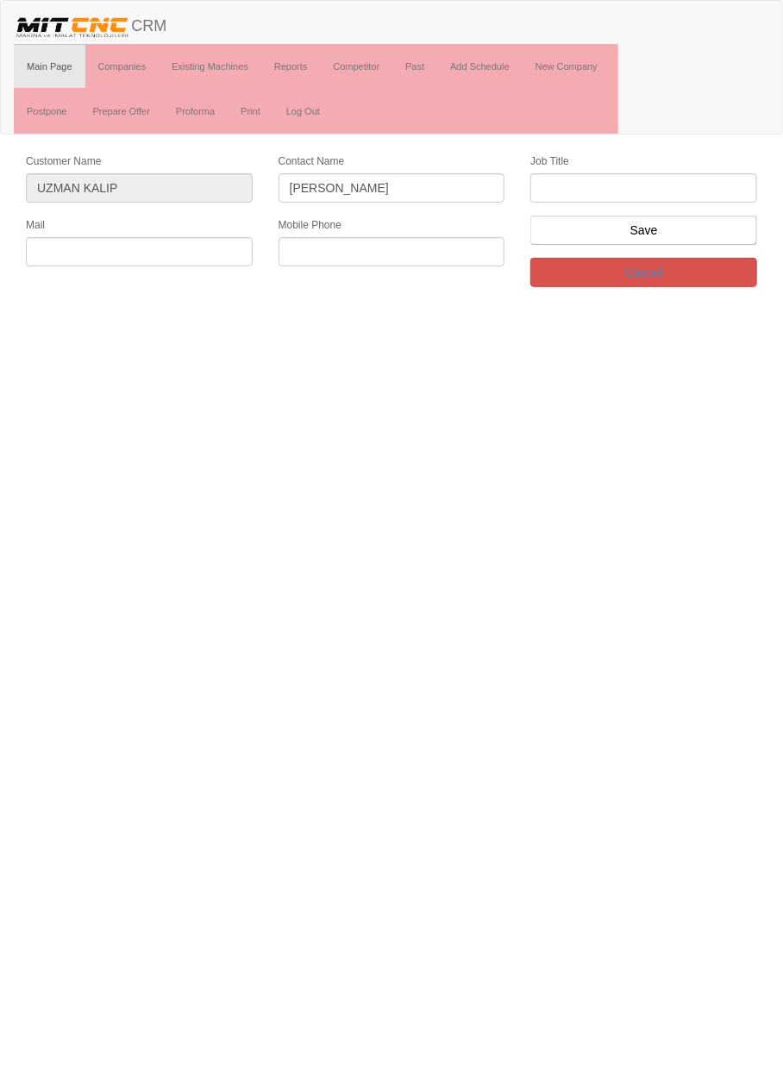
click at [304, 186] on input "metin Çakan" at bounding box center [392, 187] width 227 height 29
type input "Metin Çakan"
click at [665, 181] on input "text" at bounding box center [643, 187] width 227 height 29
paste input "0532 256 95 59"
type input "0532 256 95 59"
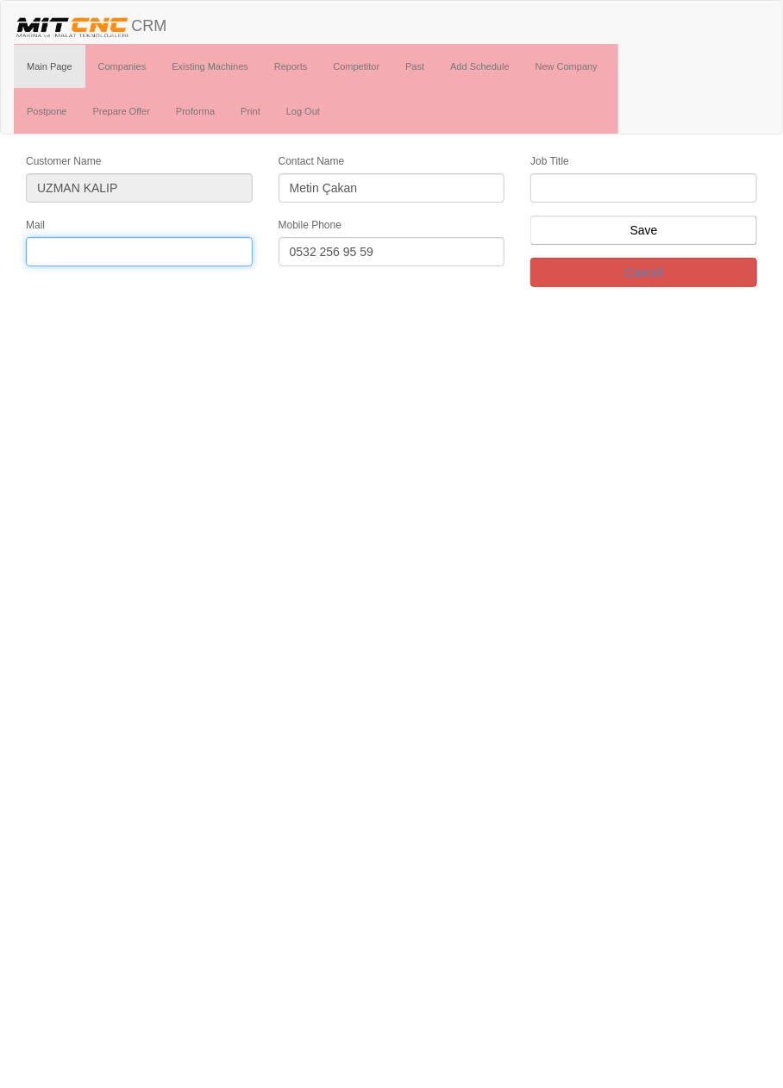
click at [197, 247] on input "text" at bounding box center [139, 251] width 227 height 29
paste input "uzmankalipkonya@gmail.com"
type input "uzmankalipkonya@gmail.com"
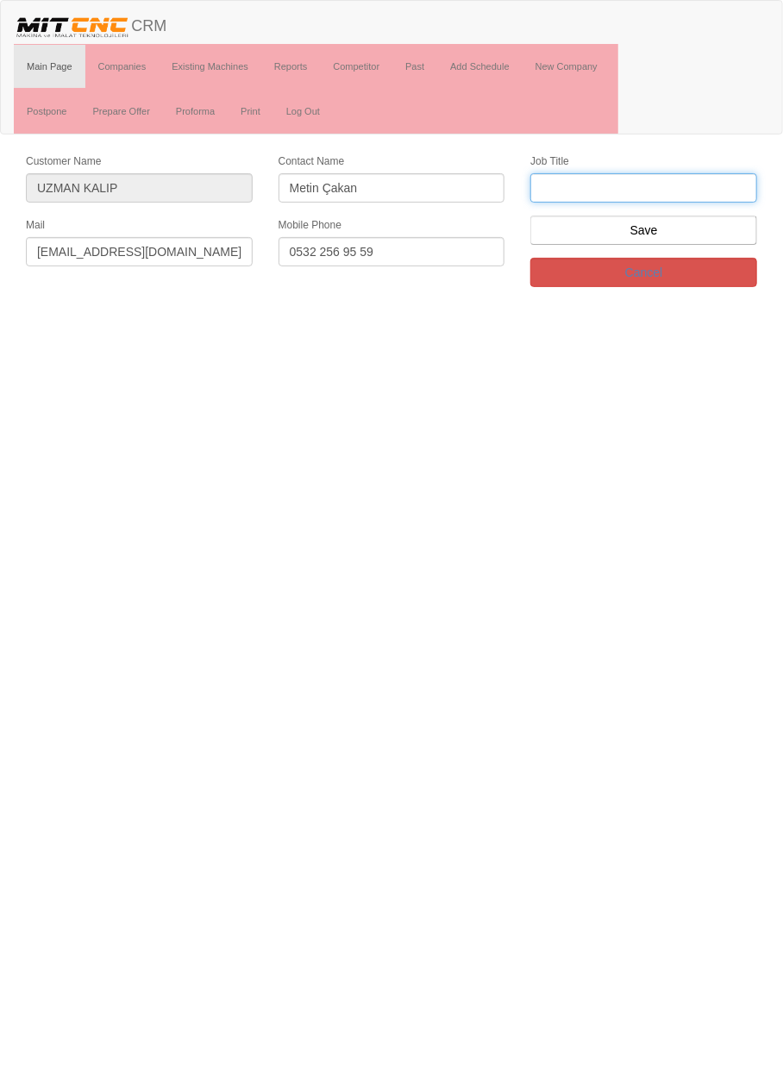
click at [693, 186] on input "text" at bounding box center [643, 187] width 227 height 29
type input "firma sahibi"
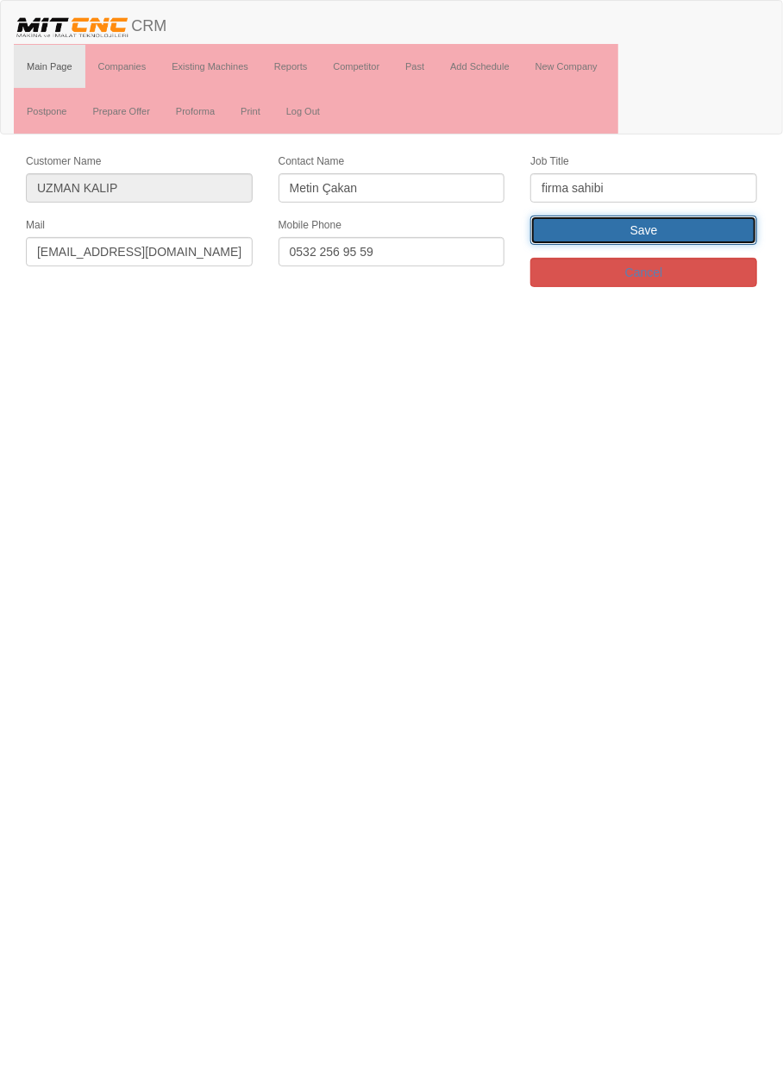
click at [711, 233] on input "Save" at bounding box center [643, 230] width 227 height 29
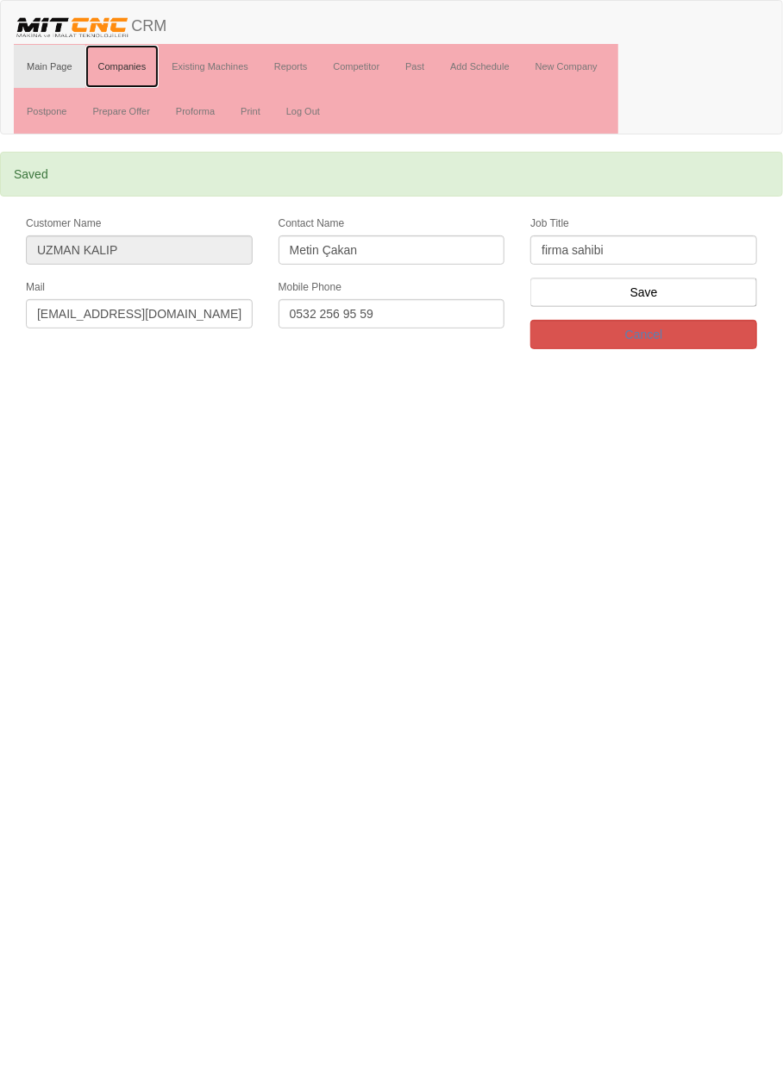
click at [128, 65] on link "Companies" at bounding box center [122, 66] width 74 height 43
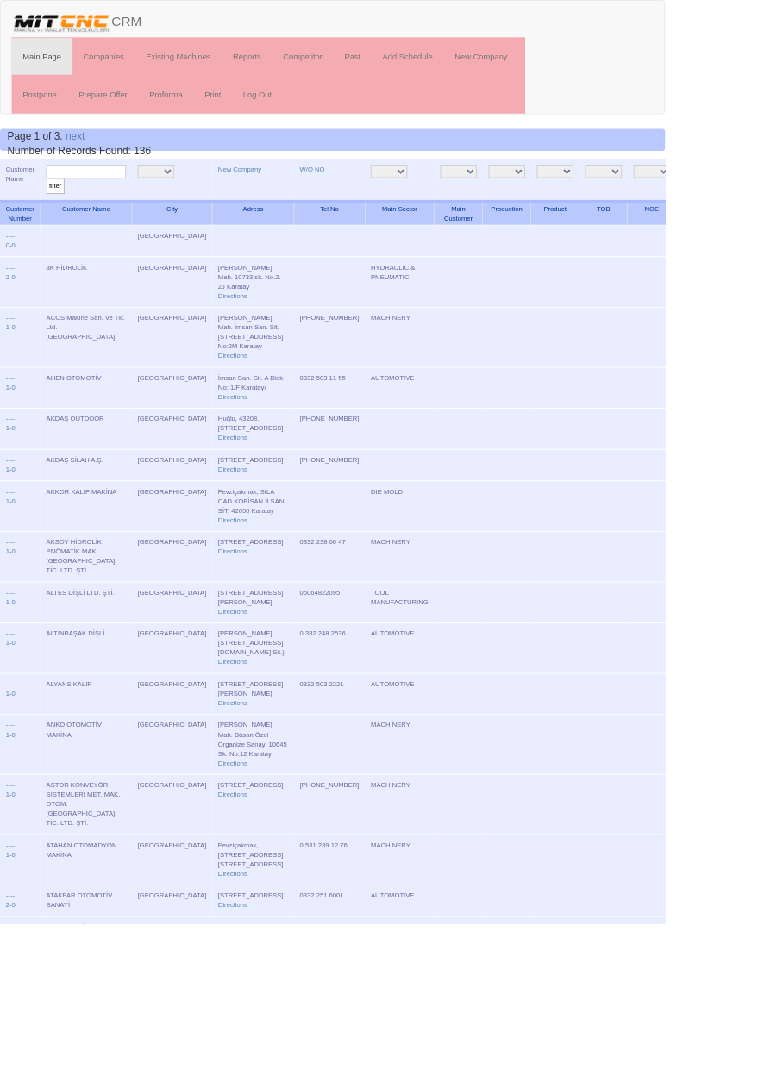
click at [128, 205] on input "text" at bounding box center [101, 202] width 94 height 16
type input "Uzman kalıp"
click at [54, 210] on input "filter" at bounding box center [65, 219] width 22 height 18
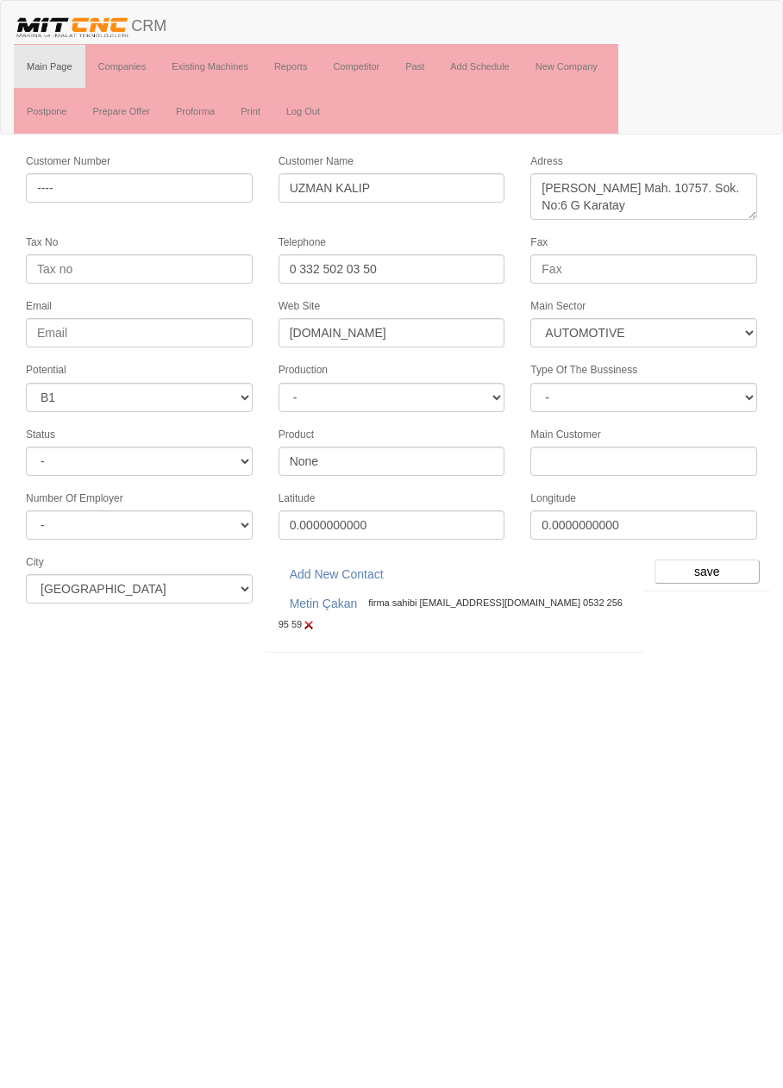
select select "370"
select select "4"
select select "370"
select select "4"
click at [712, 567] on input "save" at bounding box center [706, 572] width 105 height 24
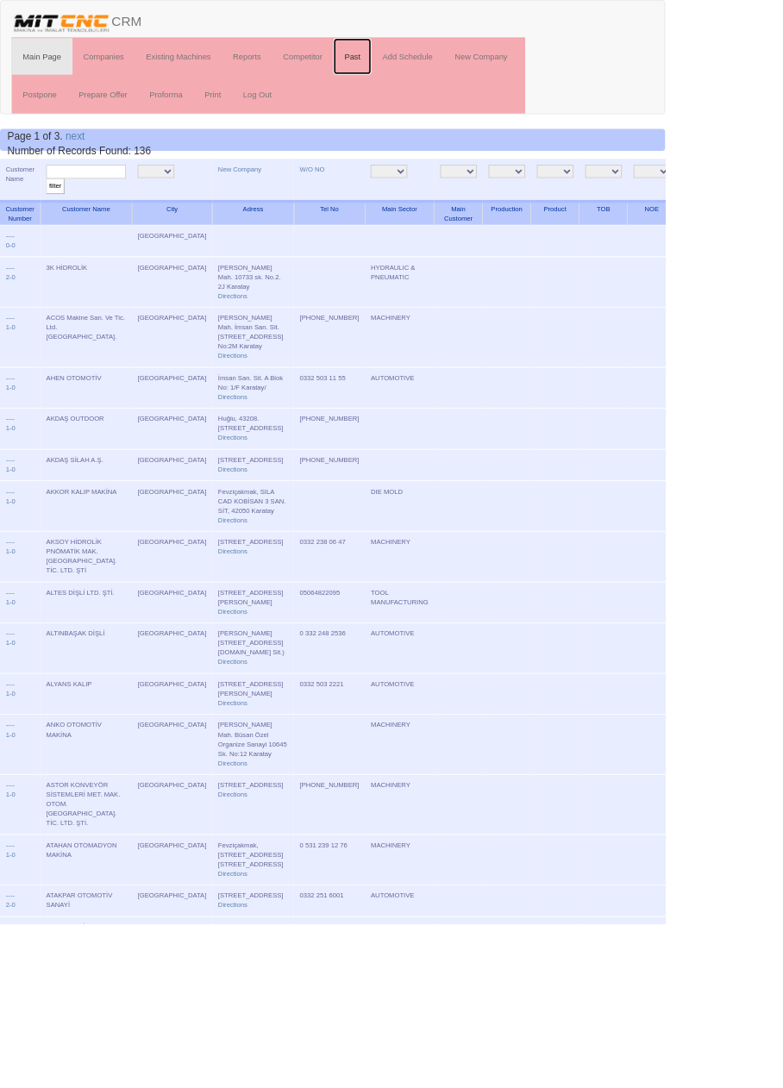
click at [419, 69] on link "Past" at bounding box center [414, 66] width 45 height 43
